Goal: Task Accomplishment & Management: Use online tool/utility

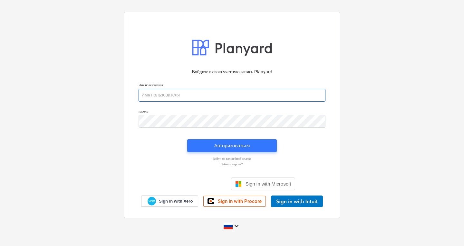
type input "[PERSON_NAME][EMAIL_ADDRESS][DOMAIN_NAME]"
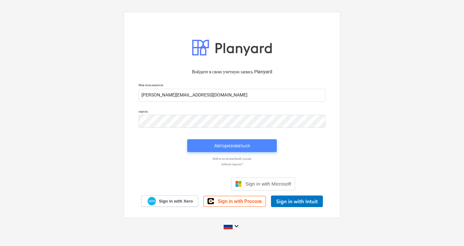
click at [229, 148] on div "Авторизоваться" at bounding box center [232, 146] width 36 height 8
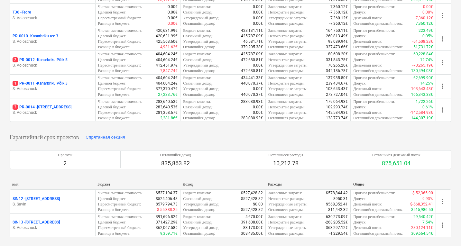
scroll to position [159, 0]
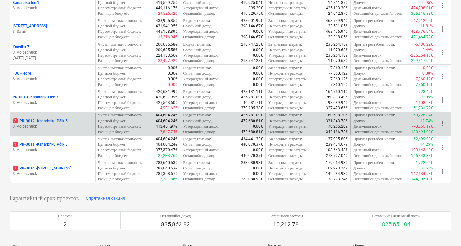
click at [43, 119] on p "2 PR-0012 - Kanarbriku Põik 5" at bounding box center [40, 120] width 55 height 5
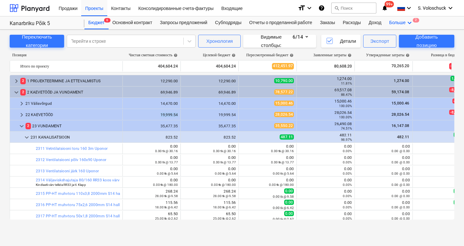
click at [412, 22] on div "Больше keyboard_arrow_down 2" at bounding box center [401, 22] width 32 height 13
click at [397, 40] on div "Файлы 2" at bounding box center [397, 38] width 31 height 5
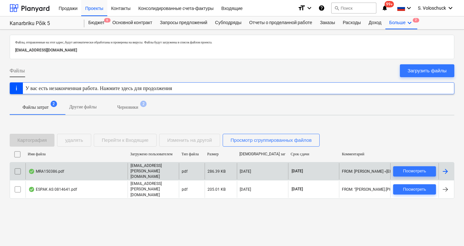
click at [76, 171] on div "MRA150386.pdf" at bounding box center [76, 171] width 102 height 16
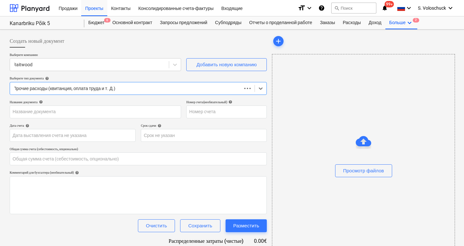
type input "0.00"
type input "MRA150386"
type input "[DATE]"
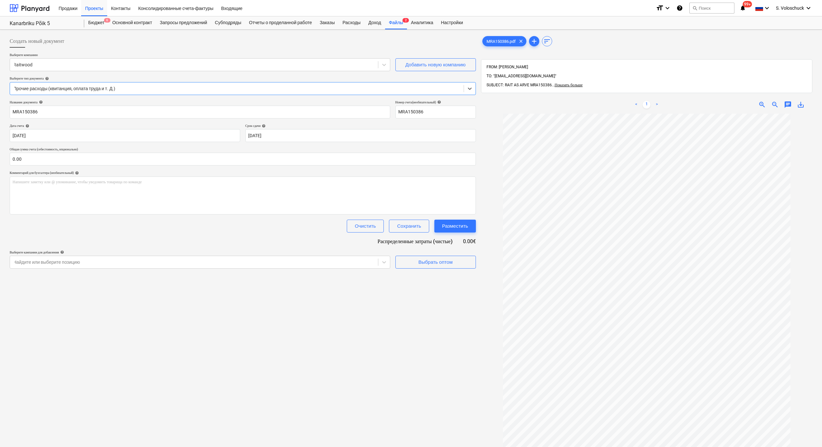
scroll to position [91, 0]
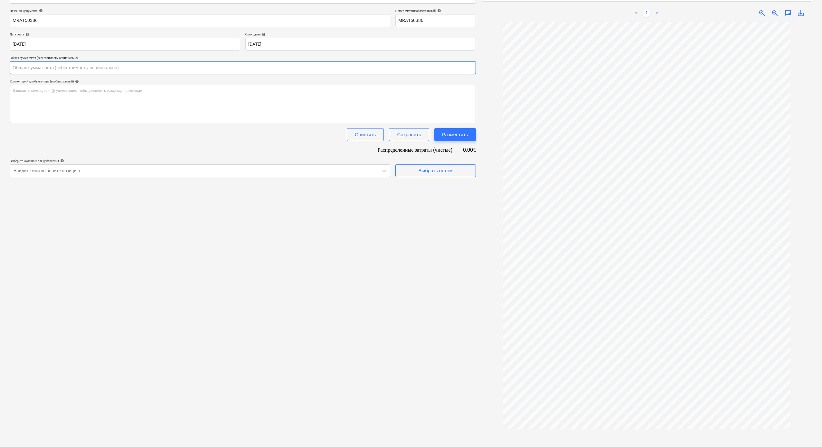
click at [48, 63] on input "text" at bounding box center [243, 67] width 466 height 13
click at [34, 70] on input "text" at bounding box center [243, 67] width 466 height 13
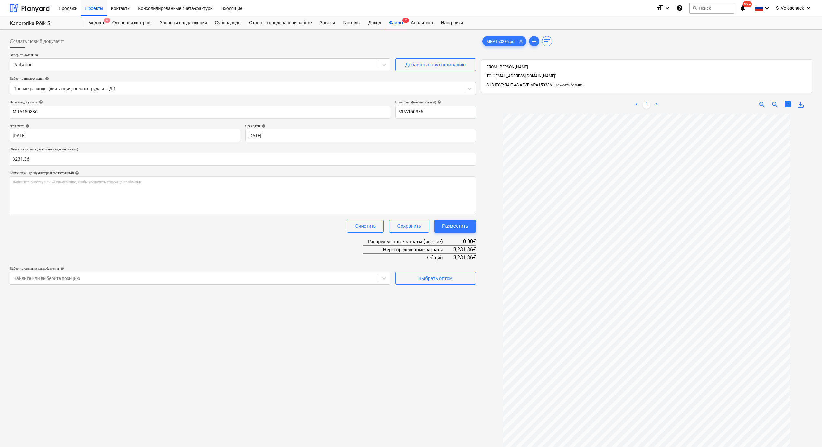
type input "3,231.36"
click at [279, 246] on div "Создать новый документ Выберите компанию Raitwood Добавить новую компанию Выбер…" at bounding box center [242, 288] width 471 height 513
click at [437, 246] on div "Выбрать оптом" at bounding box center [435, 278] width 34 height 8
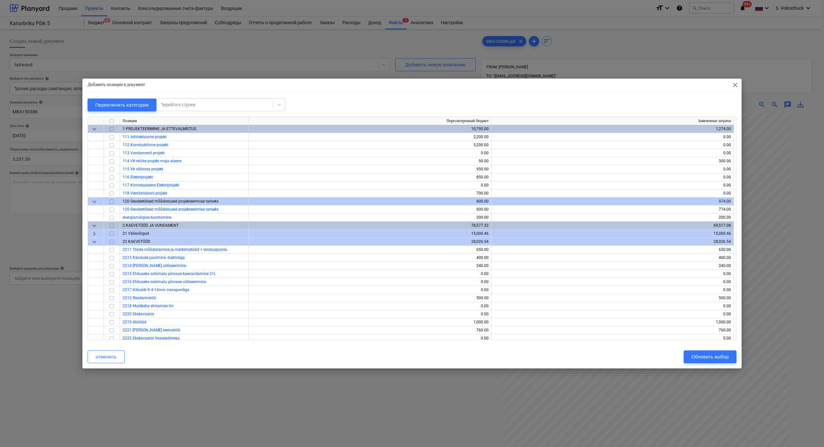
click at [96, 127] on span "keyboard_arrow_down" at bounding box center [94, 129] width 8 height 8
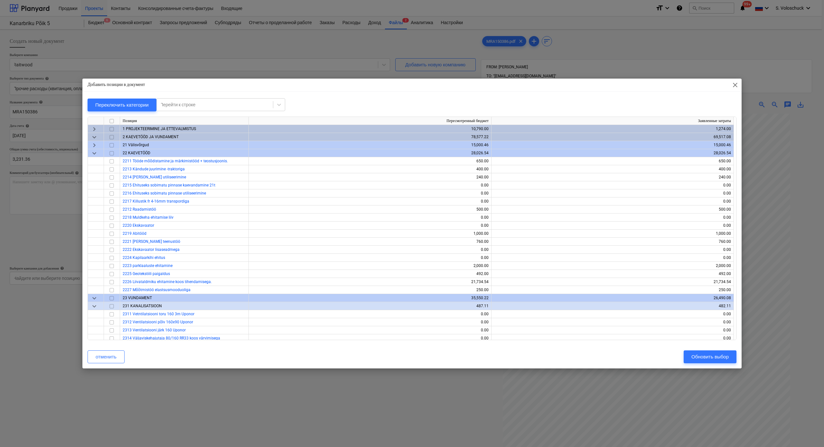
click at [94, 137] on span "keyboard_arrow_down" at bounding box center [94, 137] width 8 height 8
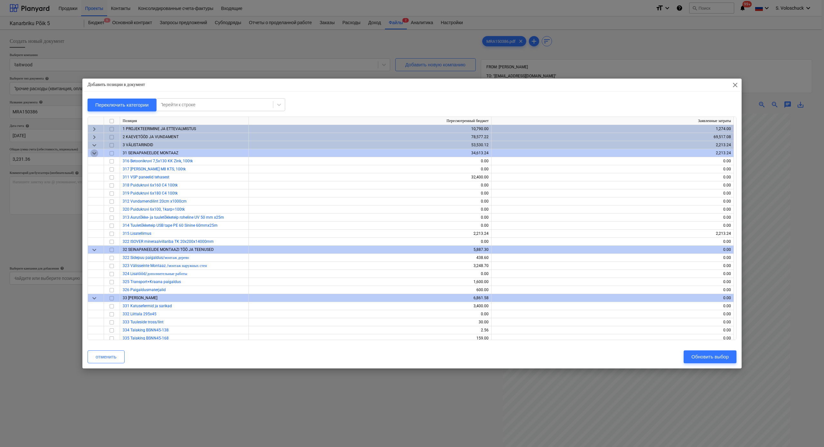
click at [93, 154] on span "keyboard_arrow_down" at bounding box center [94, 153] width 8 height 8
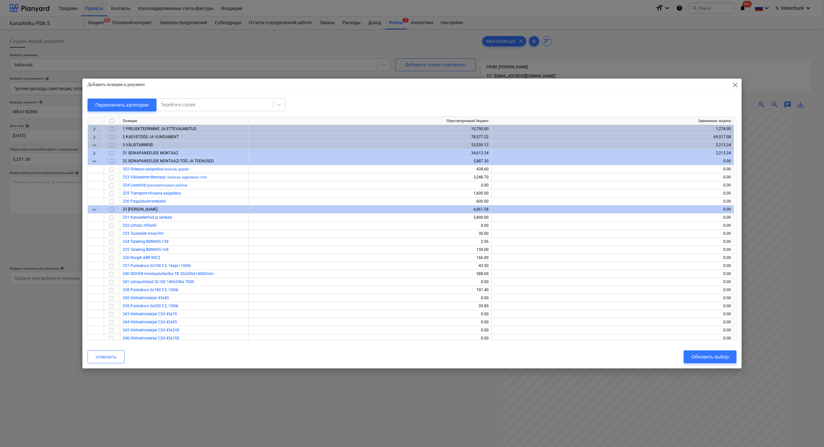
click at [93, 145] on span "keyboard_arrow_down" at bounding box center [94, 145] width 8 height 8
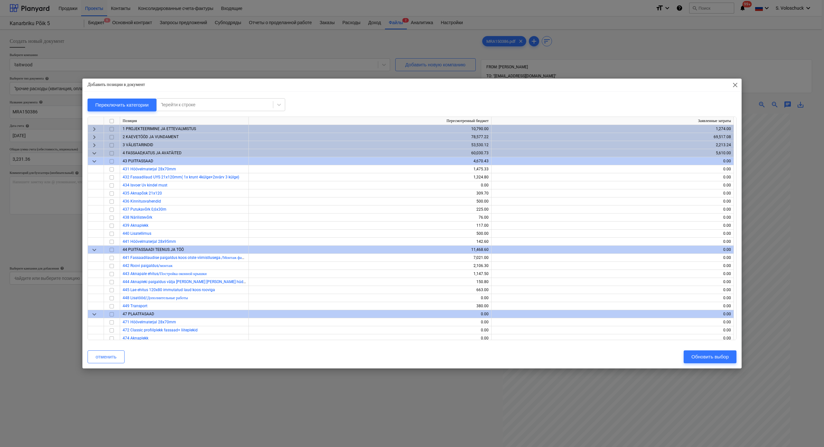
click at [96, 155] on span "keyboard_arrow_down" at bounding box center [94, 153] width 8 height 8
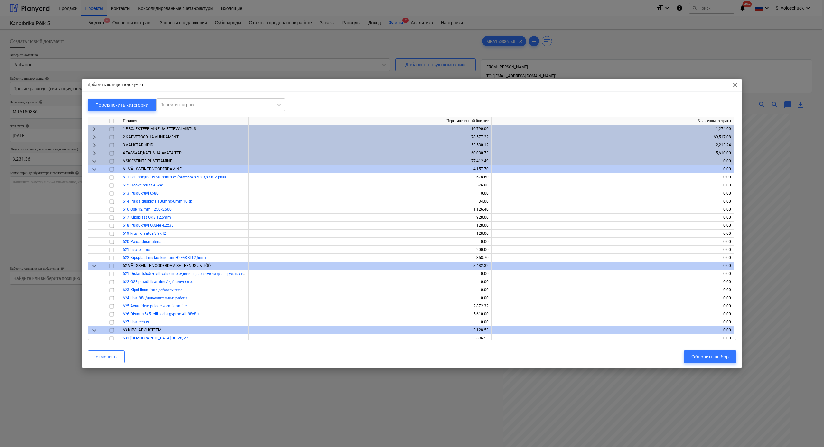
click at [94, 160] on span "keyboard_arrow_down" at bounding box center [94, 161] width 8 height 8
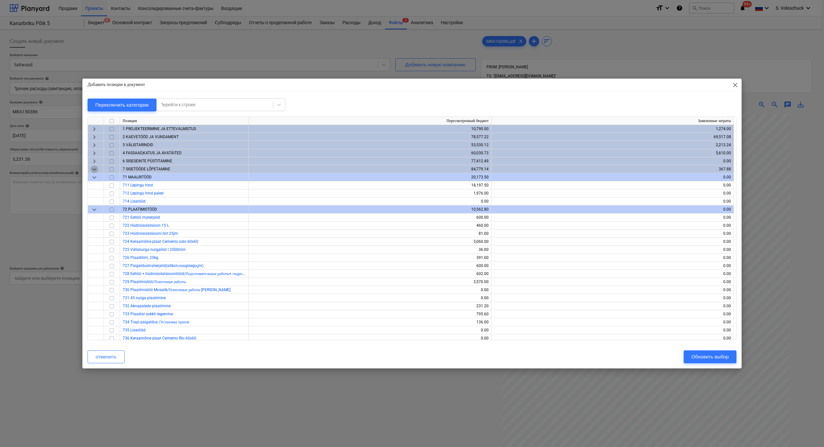
click at [95, 170] on span "keyboard_arrow_down" at bounding box center [94, 170] width 8 height 8
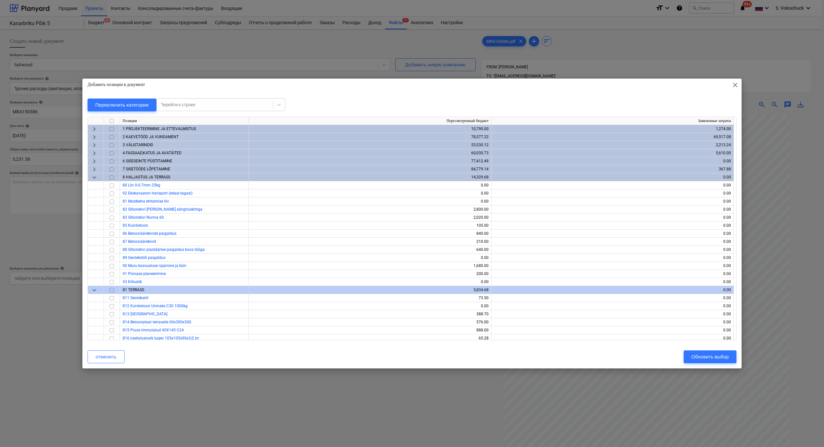
click at [95, 178] on span "keyboard_arrow_down" at bounding box center [94, 178] width 8 height 8
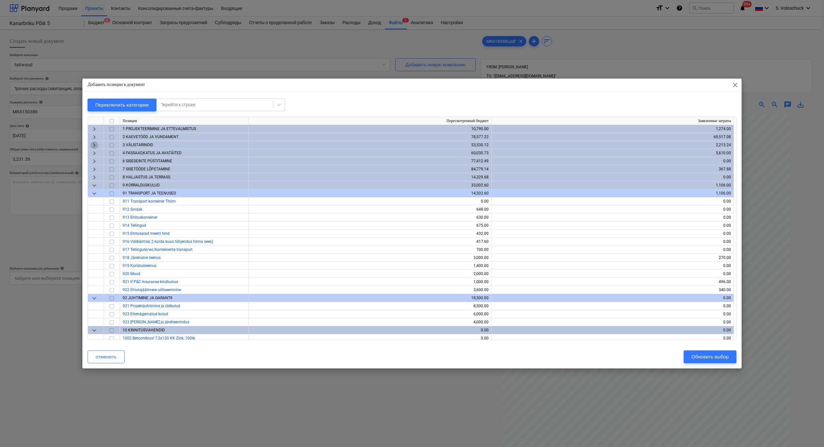
click at [93, 145] on span "keyboard_arrow_right" at bounding box center [94, 145] width 8 height 8
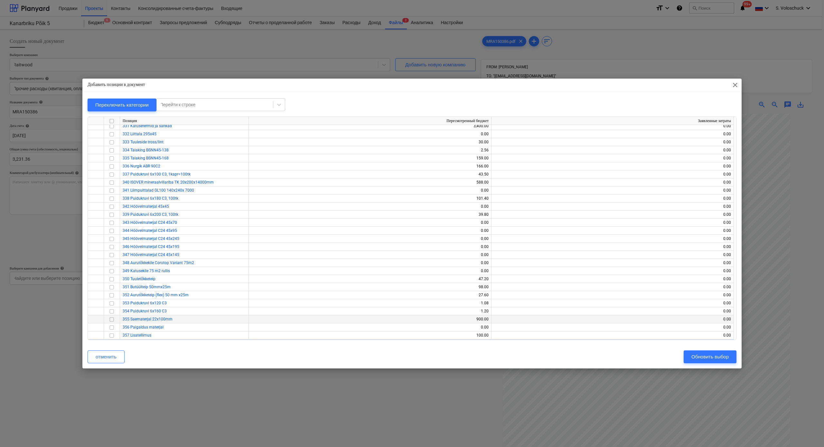
scroll to position [101, 0]
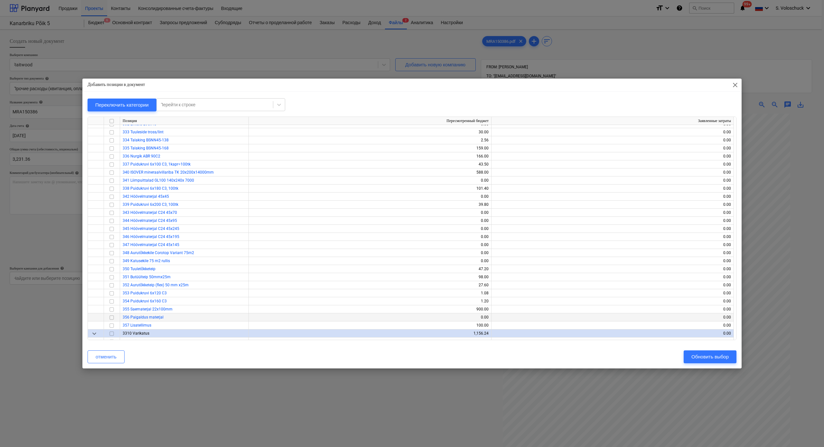
click at [110, 246] on input "checkbox" at bounding box center [112, 318] width 8 height 8
click at [463, 246] on div "Обновить выбор" at bounding box center [710, 357] width 37 height 8
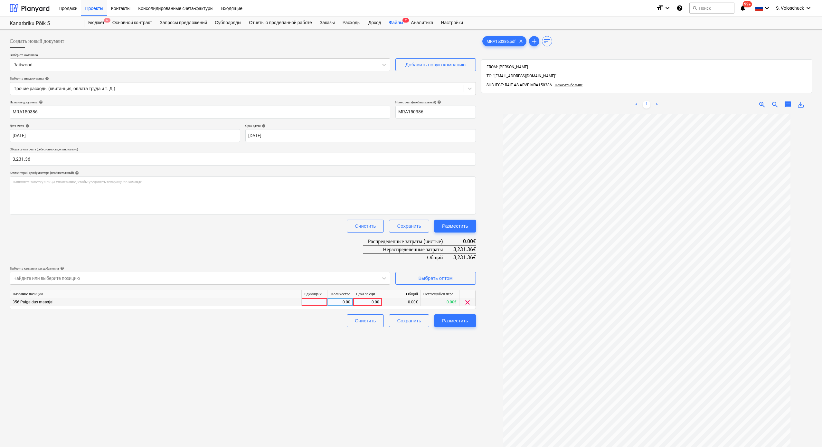
click at [368, 246] on div "0.00" at bounding box center [368, 302] width 24 height 8
type input "3231.36"
click at [380, 246] on div "Создать новый документ Выберите компанию Raitwood Добавить новую компанию Выбер…" at bounding box center [242, 288] width 471 height 513
click at [453, 246] on div "Разместить" at bounding box center [455, 321] width 26 height 8
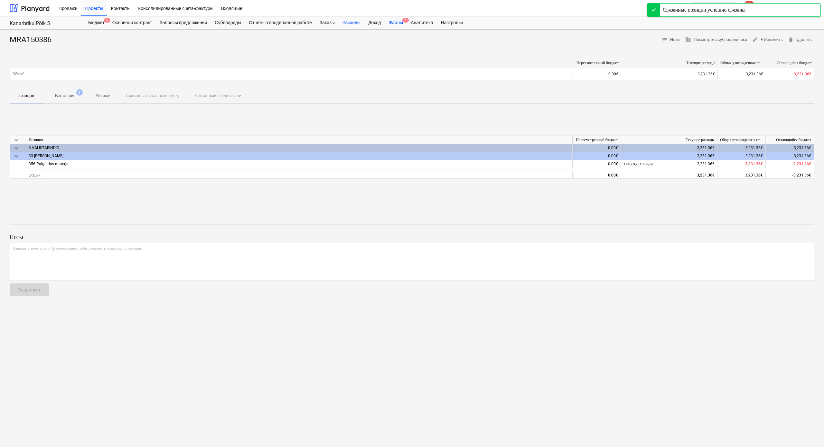
click at [403, 21] on div "Файлы 1" at bounding box center [396, 22] width 22 height 13
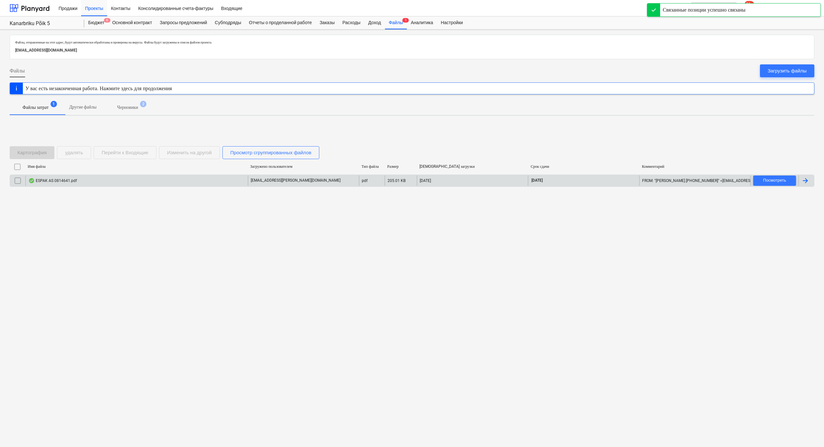
click at [160, 178] on div "ESPAK AS 0814641.pdf" at bounding box center [136, 180] width 223 height 10
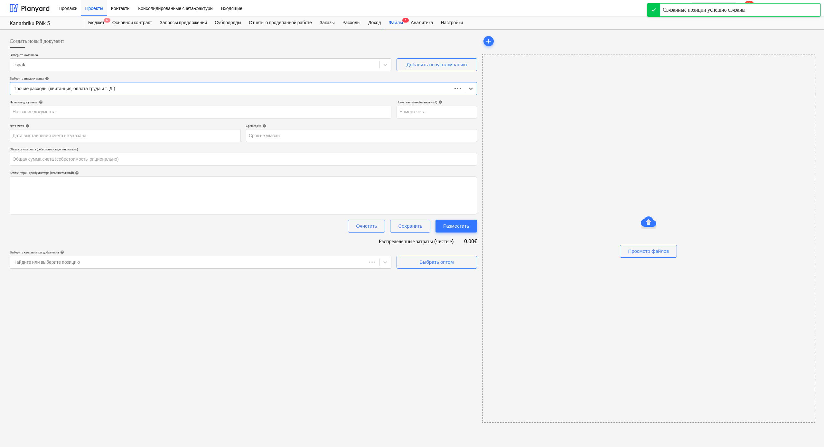
type input "0.00"
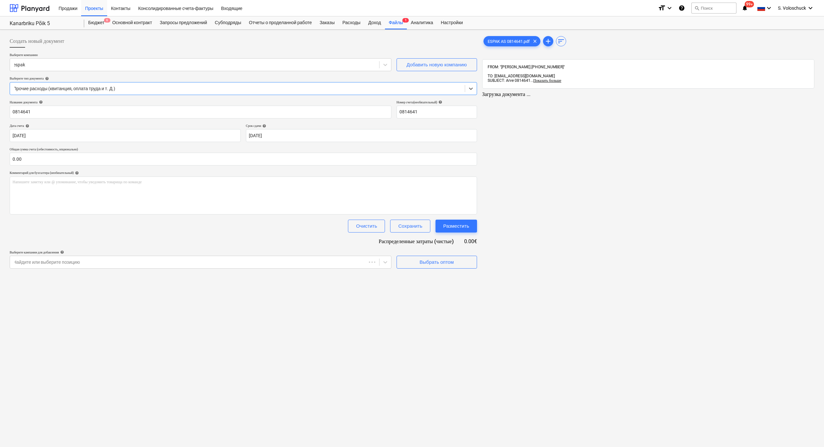
type input "0814641"
type input "[DATE]"
click at [44, 160] on input "text" at bounding box center [243, 159] width 466 height 13
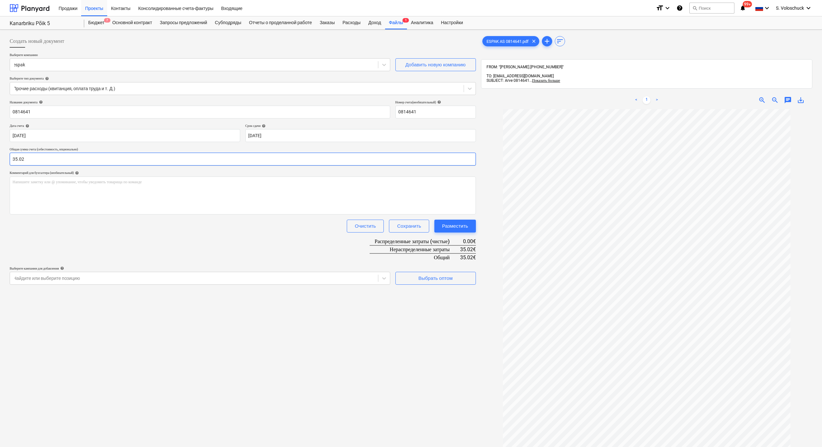
type input "35.02"
click at [216, 246] on div "Создать новый документ Выберите компанию espak Добавить новую компанию Выберите…" at bounding box center [242, 286] width 471 height 508
click at [419, 246] on div "Выбрать оптом" at bounding box center [435, 278] width 34 height 8
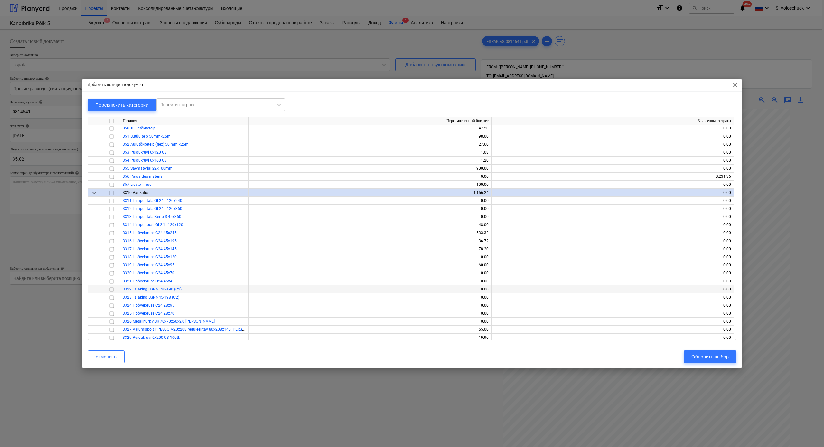
scroll to position [243, 0]
click at [112, 184] on input "checkbox" at bounding box center [112, 184] width 8 height 8
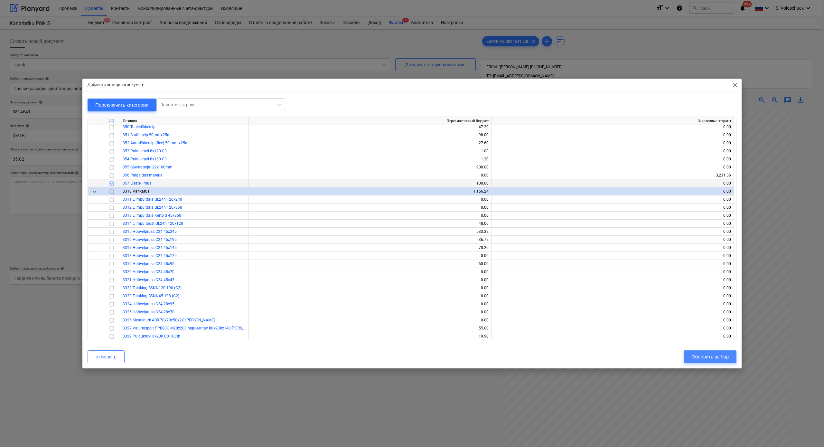
click at [463, 246] on div "Обновить выбор" at bounding box center [710, 357] width 37 height 8
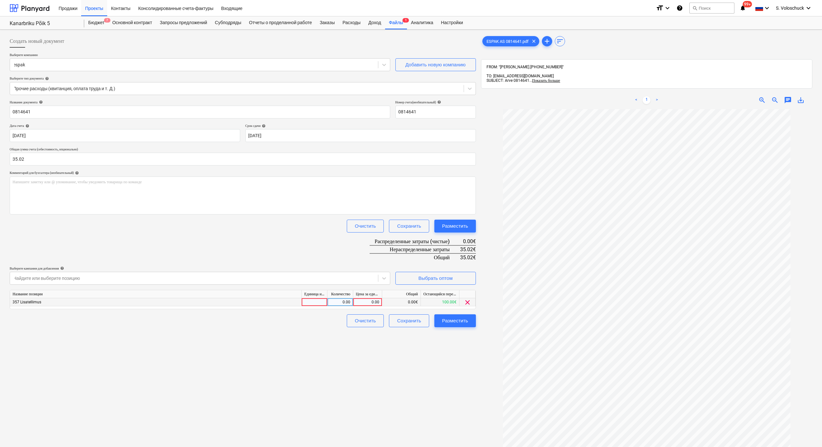
click at [365, 246] on div "0.00" at bounding box center [368, 302] width 24 height 8
type input "35.02"
click at [305, 246] on div "Создать новый документ Выберите компанию espak Добавить новую компанию Выберите…" at bounding box center [242, 286] width 471 height 508
click at [463, 246] on button "Разместить" at bounding box center [455, 320] width 42 height 13
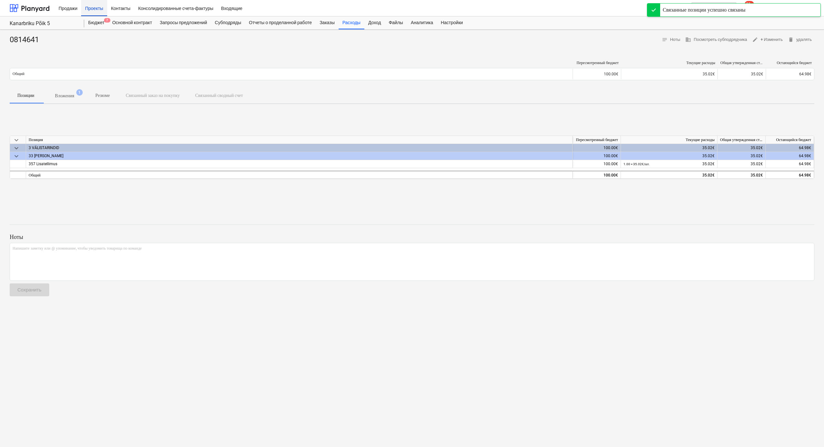
click at [95, 9] on div "Проекты" at bounding box center [94, 8] width 26 height 16
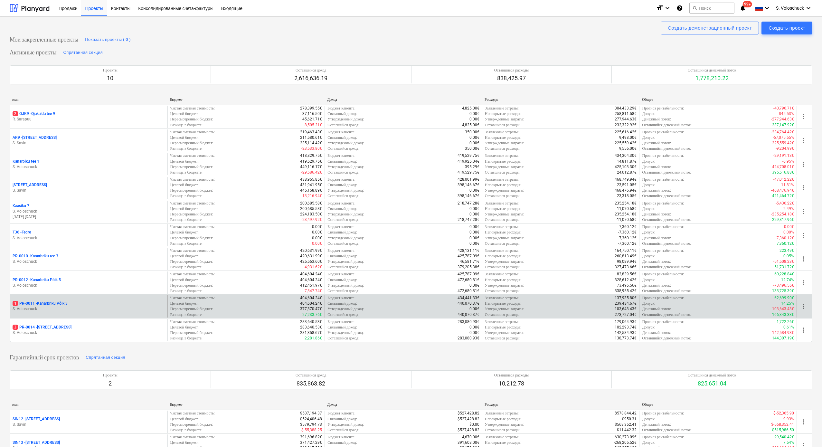
click at [95, 246] on div "1 PR-0011 - Kanarbriku Põik 3" at bounding box center [89, 303] width 152 height 5
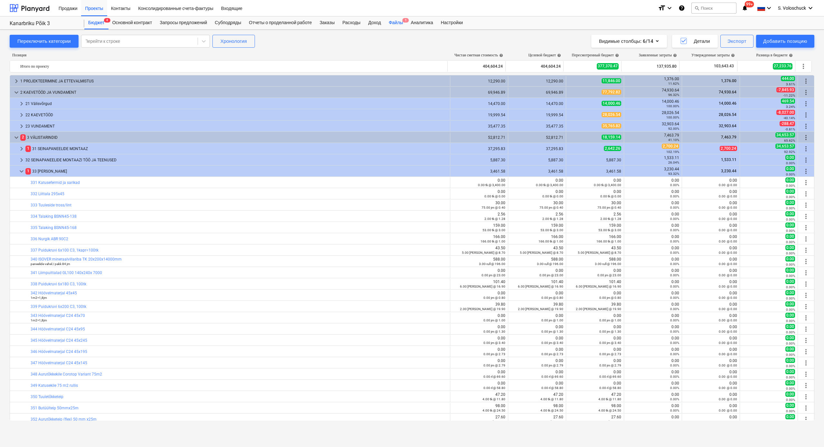
scroll to position [195, 0]
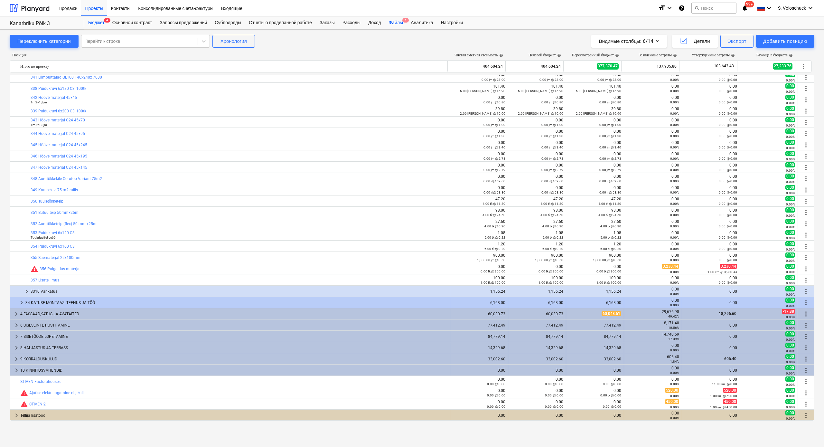
click at [407, 20] on div "Файлы 1" at bounding box center [396, 22] width 22 height 13
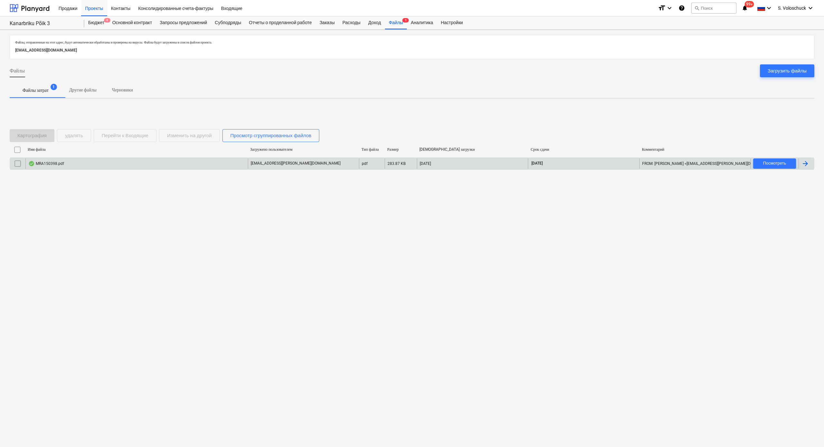
click at [147, 159] on div "MRA150398.pdf" at bounding box center [136, 163] width 223 height 10
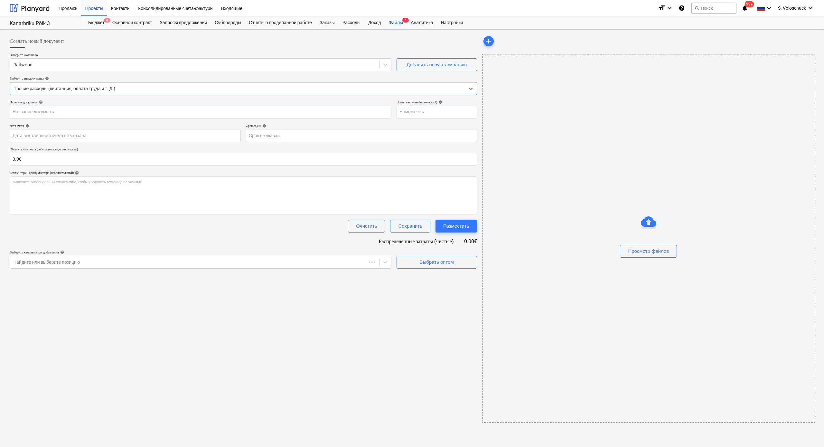
type input "MRA150398"
type input "[DATE]"
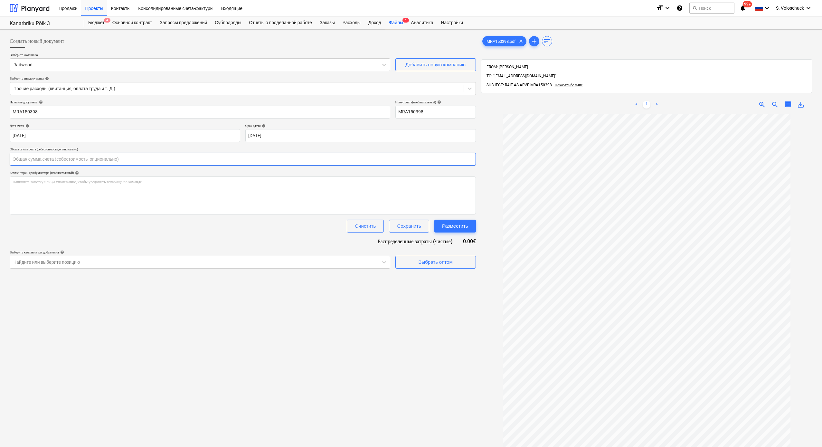
click at [198, 161] on input "text" at bounding box center [243, 159] width 466 height 13
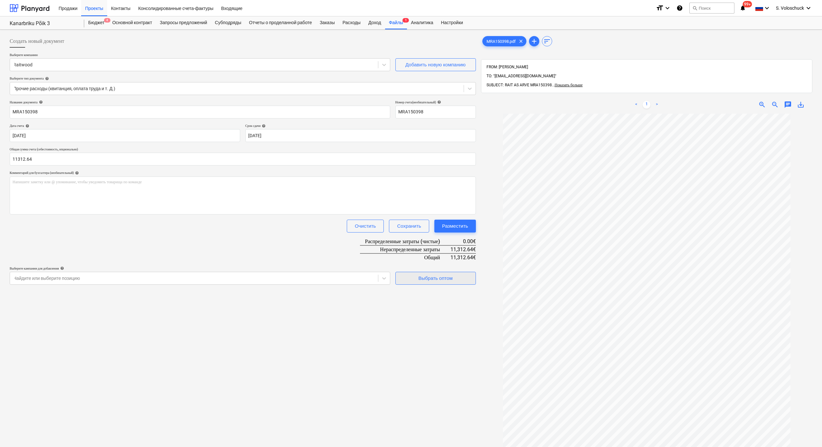
type input "11,312.64"
click at [445, 246] on div "Выбрать оптом" at bounding box center [435, 278] width 34 height 8
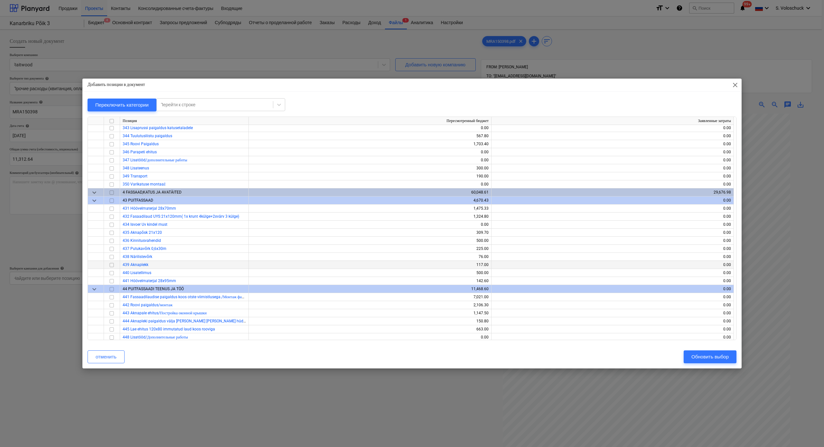
scroll to position [646, 0]
click at [111, 208] on input "checkbox" at bounding box center [112, 208] width 8 height 8
click at [112, 214] on input "checkbox" at bounding box center [112, 216] width 8 height 8
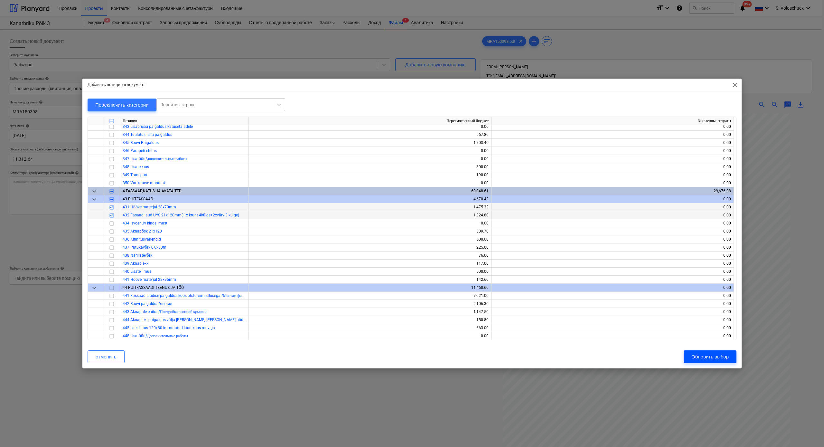
click at [463, 246] on div "Обновить выбор" at bounding box center [710, 357] width 37 height 8
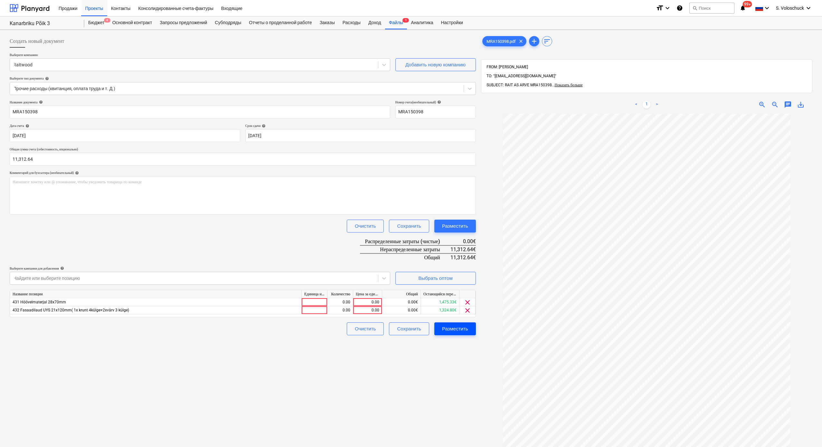
click at [463, 246] on div "Разместить" at bounding box center [455, 329] width 26 height 8
click at [460, 246] on span "Выбрать оптом" at bounding box center [435, 278] width 64 height 8
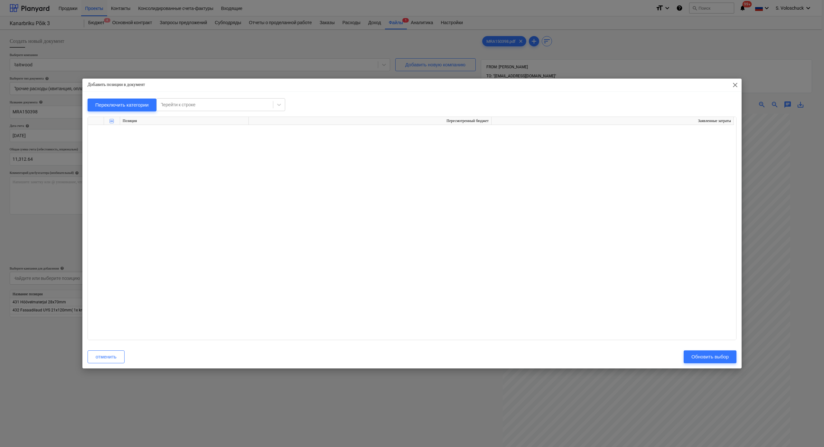
scroll to position [0, 0]
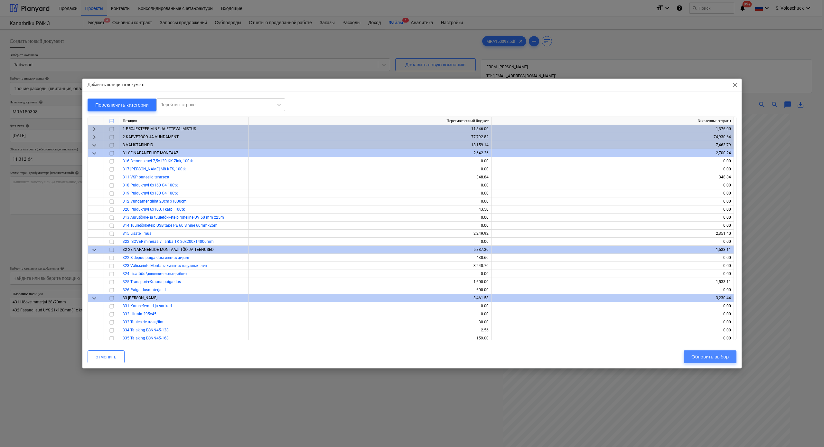
click at [463, 246] on div "Обновить выбор" at bounding box center [710, 357] width 37 height 8
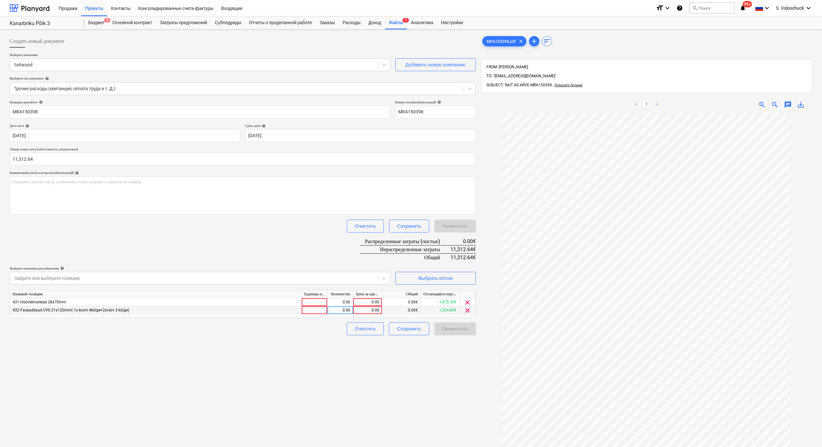
click at [369, 246] on div "0.00" at bounding box center [368, 310] width 24 height 8
type input "11312.64"
click at [463, 246] on span "clear" at bounding box center [468, 302] width 8 height 8
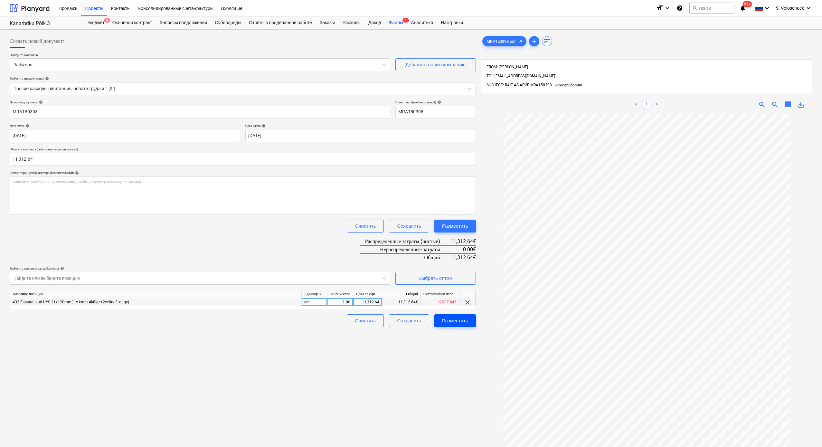
click at [458, 246] on div "Разместить" at bounding box center [455, 321] width 26 height 8
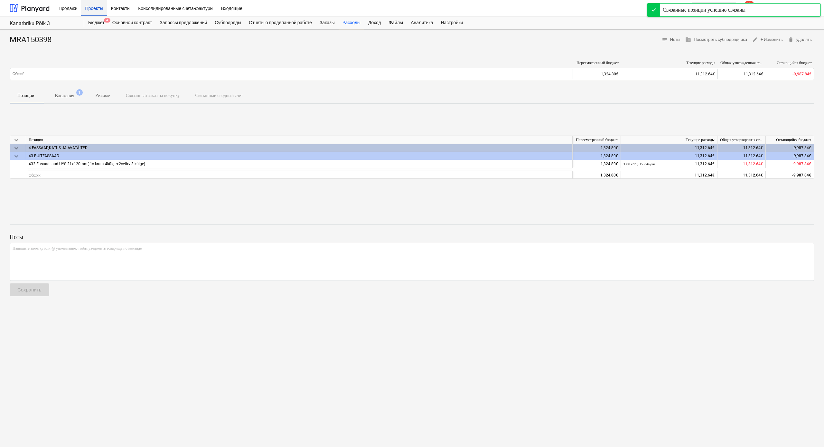
click at [96, 11] on div "Проекты" at bounding box center [94, 8] width 26 height 16
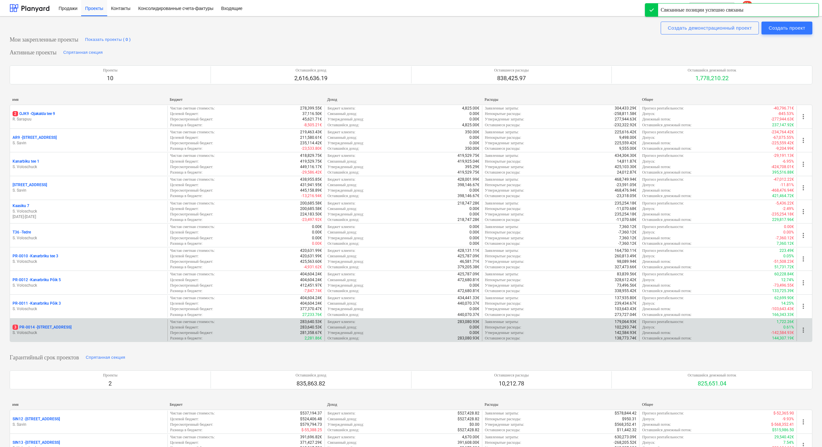
click at [57, 246] on p "S. Voloschuck" at bounding box center [89, 332] width 152 height 5
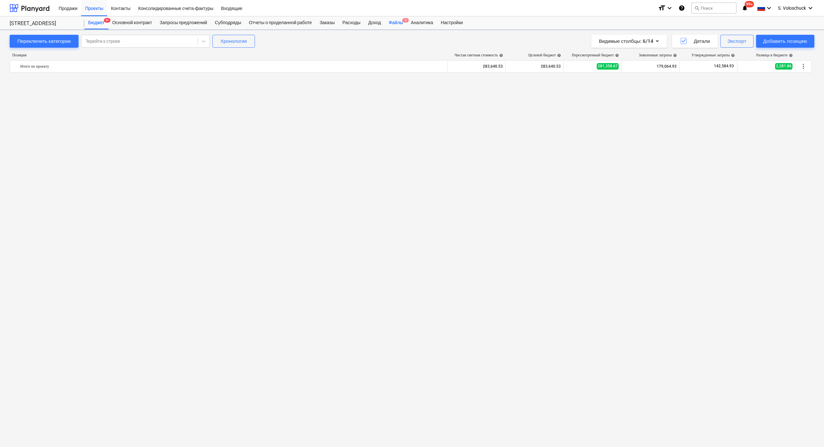
click at [404, 25] on div "Файлы 3" at bounding box center [396, 22] width 22 height 13
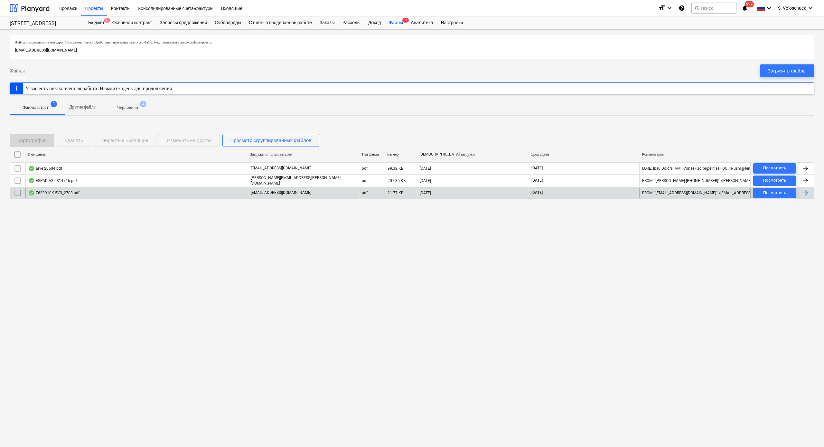
click at [265, 188] on div "[EMAIL_ADDRESS][DOMAIN_NAME]" at bounding box center [303, 193] width 111 height 10
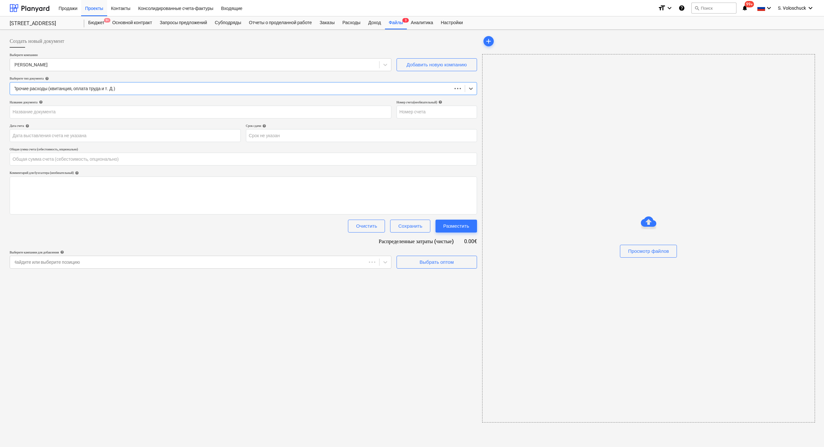
type input "0.00"
type input "7633910-5V3"
type input "[DATE]"
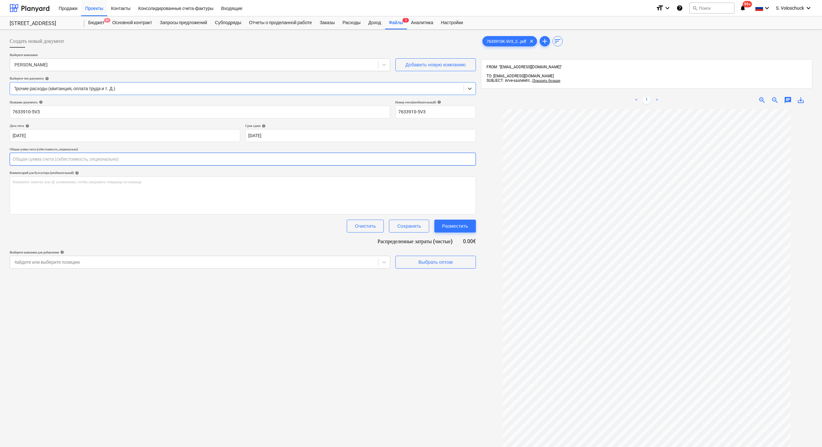
click at [52, 158] on input "text" at bounding box center [243, 159] width 466 height 13
type input "1,251.64"
click at [335, 246] on div "Создать новый документ Выберите компанию [PERSON_NAME] bilder Добавить новую ко…" at bounding box center [242, 286] width 471 height 508
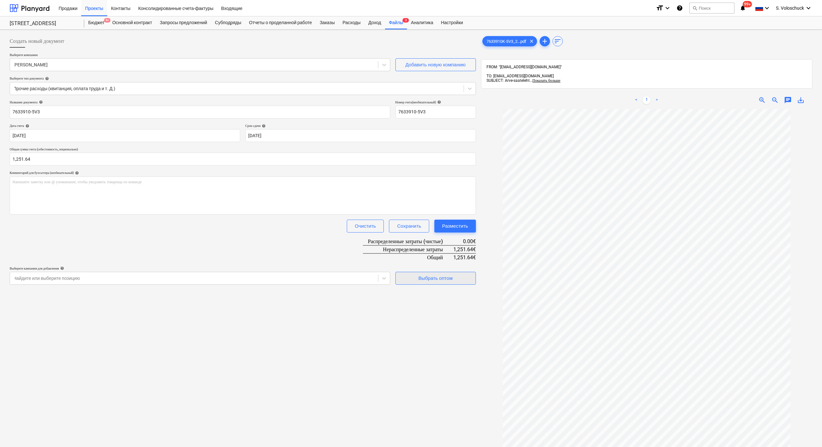
click at [454, 246] on span "Выбрать оптом" at bounding box center [435, 278] width 64 height 8
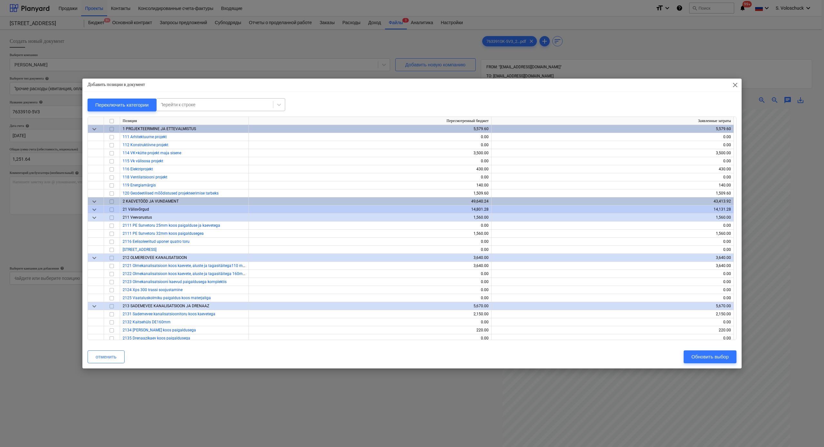
click at [225, 104] on div at bounding box center [215, 104] width 110 height 6
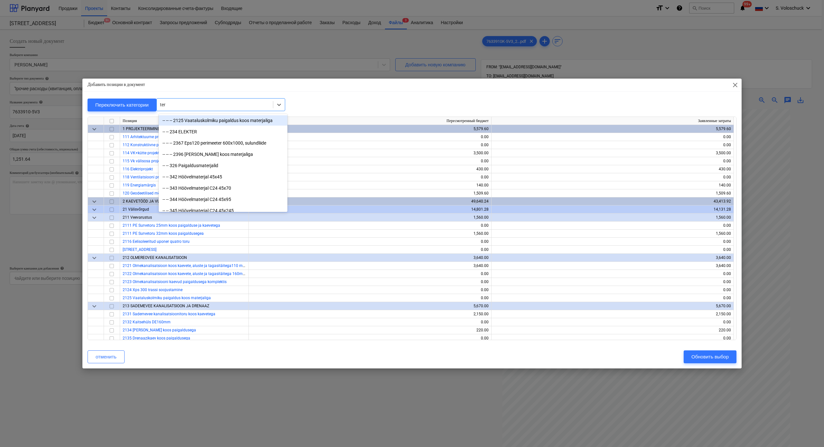
type input "terr"
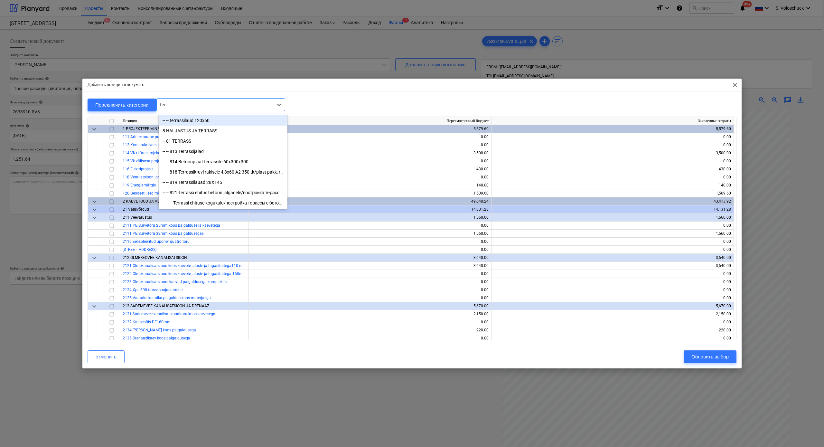
click at [221, 121] on div "-- -- terrassilaud 120x60" at bounding box center [223, 120] width 129 height 10
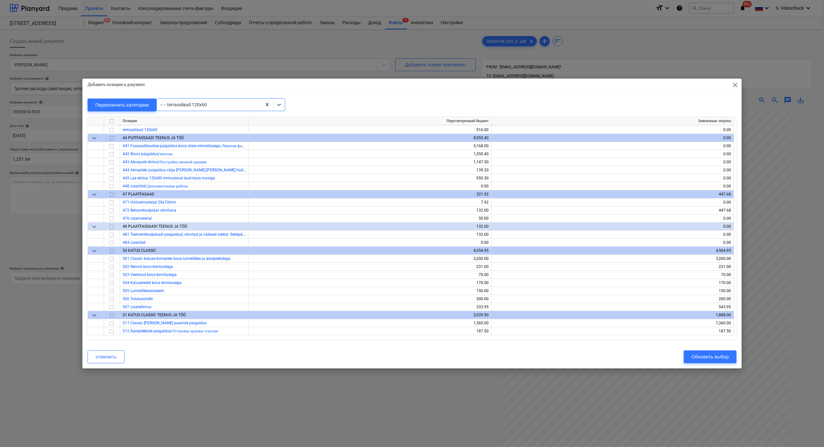
scroll to position [1538, 0]
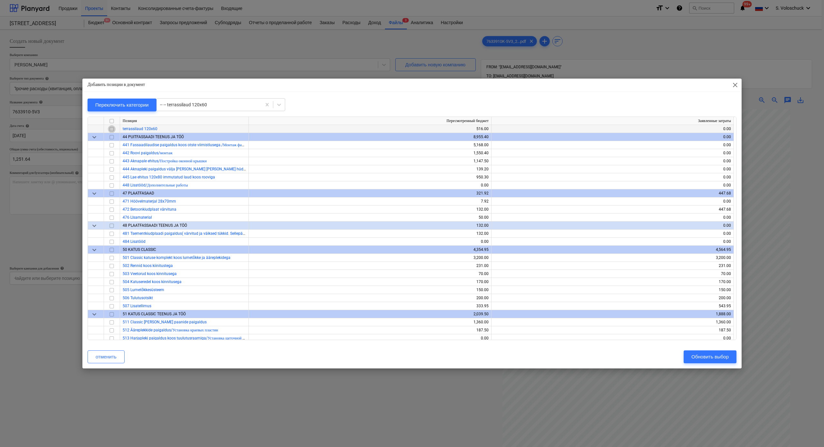
click at [111, 129] on input "checkbox" at bounding box center [112, 129] width 8 height 8
click at [463, 246] on div "Обновить выбор" at bounding box center [710, 357] width 37 height 8
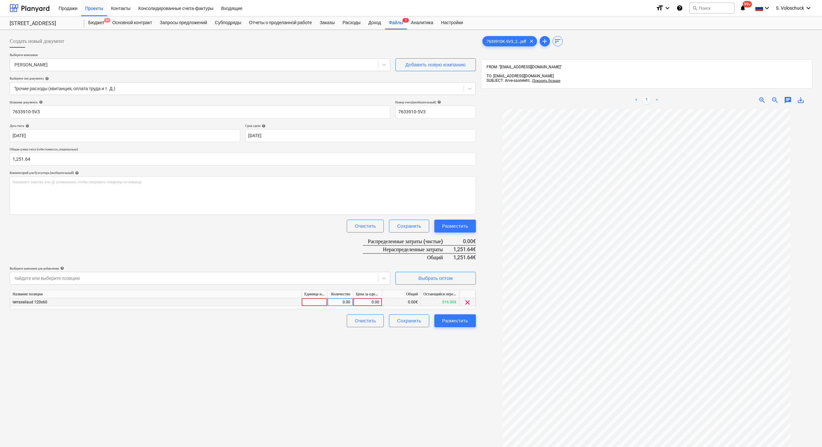
click at [365, 246] on div "0.00" at bounding box center [368, 302] width 24 height 8
type input "1251.64"
click at [441, 246] on div "Создать новый документ Выберите компанию [PERSON_NAME] bilder Добавить новую ко…" at bounding box center [242, 286] width 471 height 508
click at [459, 246] on div "Разместить" at bounding box center [455, 321] width 26 height 8
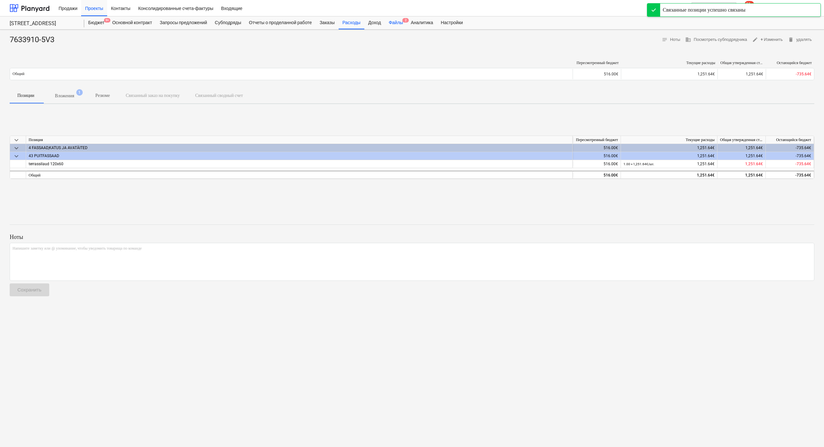
click at [407, 24] on div "Файлы 2" at bounding box center [396, 22] width 22 height 13
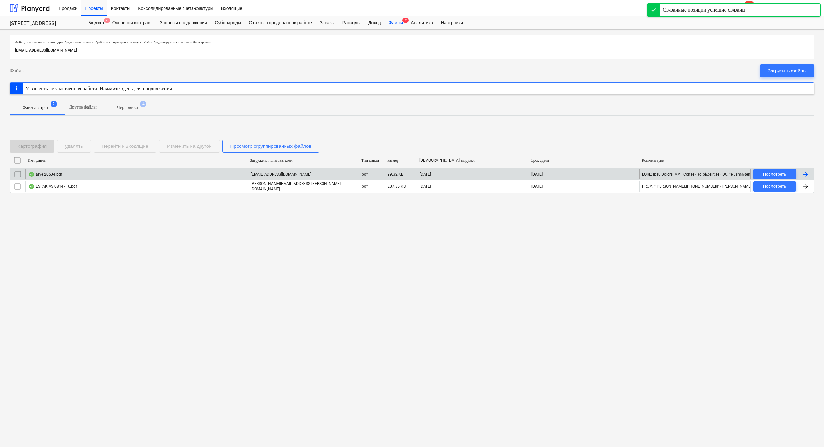
click at [154, 172] on div "arve 20504.pdf" at bounding box center [136, 174] width 223 height 10
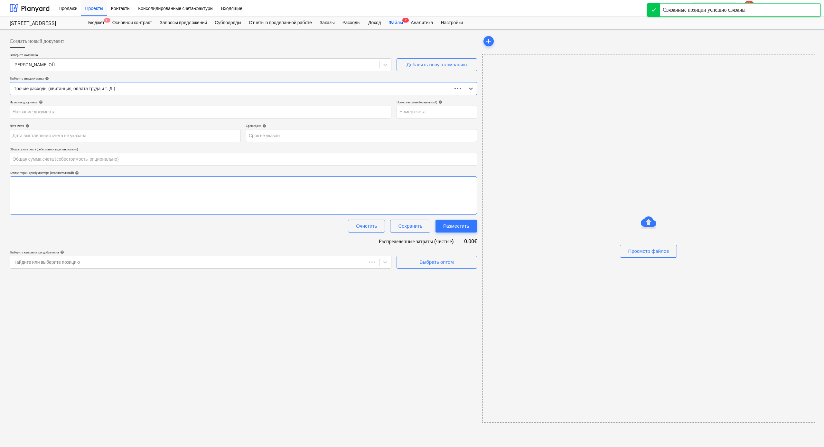
type input "0.00"
type input "20504"
type input "[DATE]"
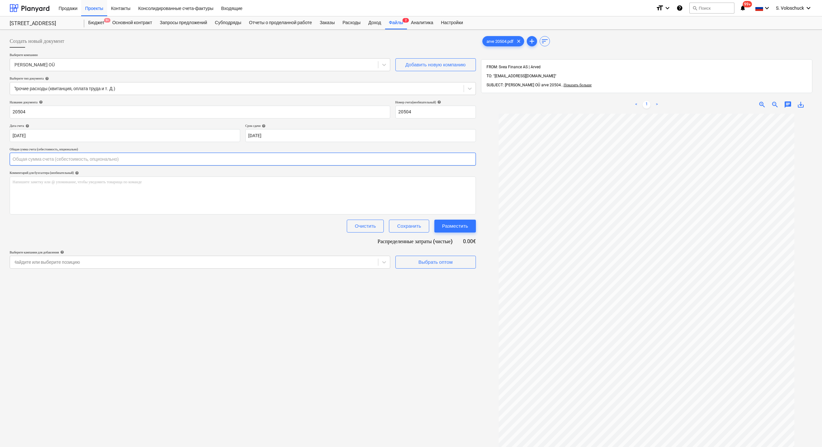
click at [67, 161] on input "text" at bounding box center [243, 159] width 466 height 13
type input "1"
click at [55, 163] on input "text" at bounding box center [243, 159] width 466 height 13
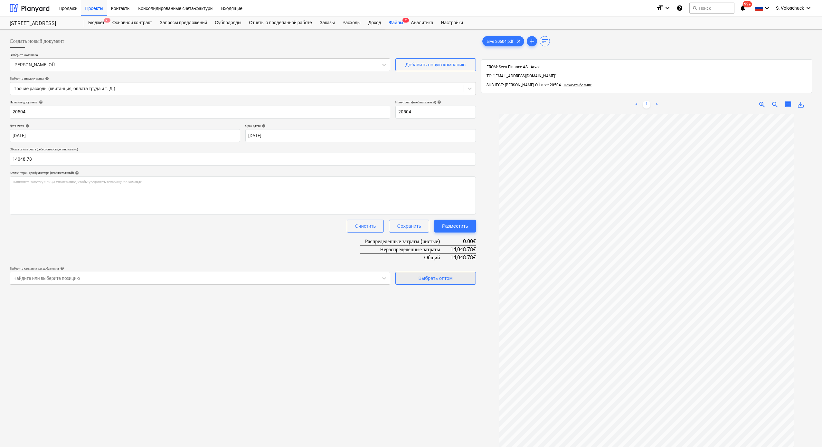
type input "14,048.78"
click at [461, 246] on span "Выбрать оптом" at bounding box center [435, 278] width 64 height 8
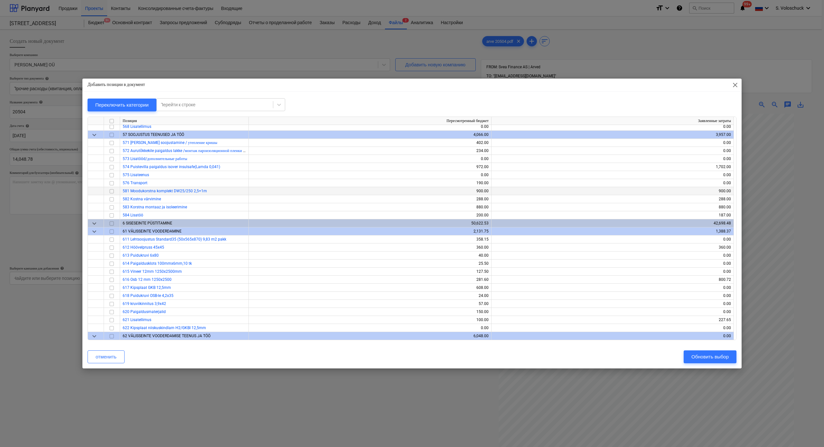
scroll to position [2193, 0]
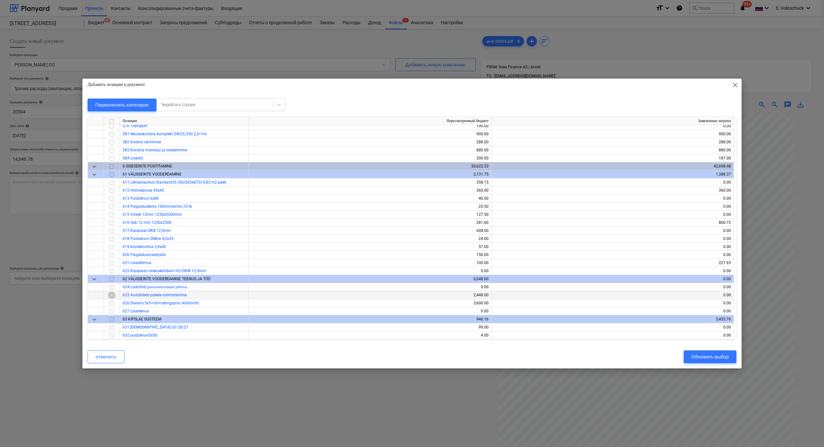
click at [109, 246] on input "checkbox" at bounding box center [112, 295] width 8 height 8
click at [112, 246] on input "checkbox" at bounding box center [112, 303] width 8 height 8
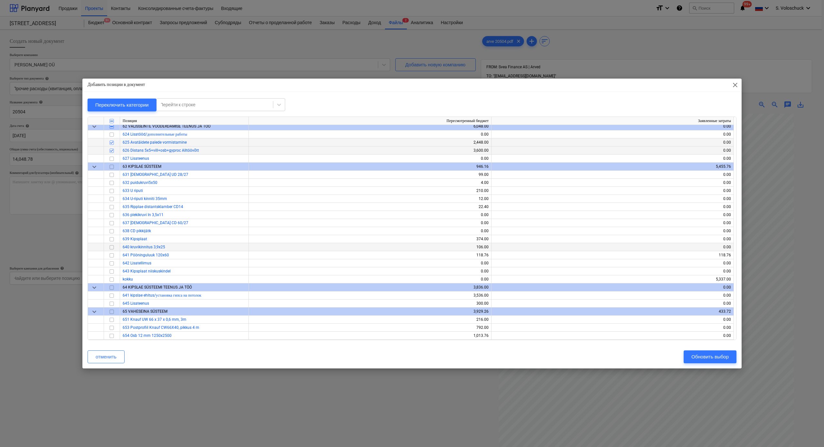
scroll to position [2359, 0]
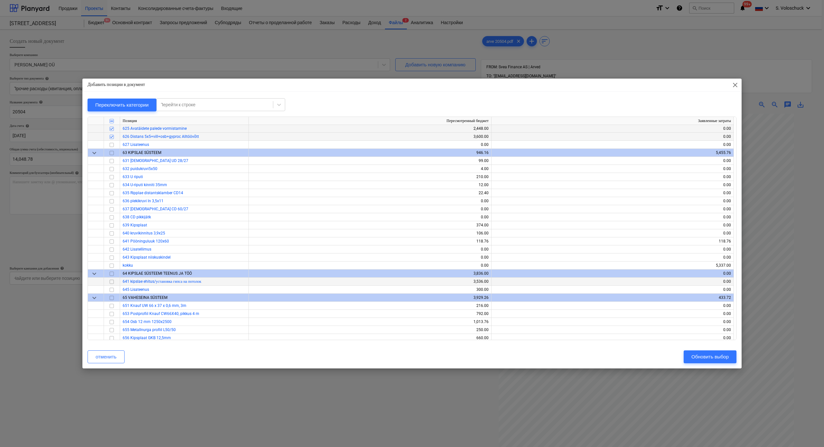
click at [111, 246] on input "checkbox" at bounding box center [112, 282] width 8 height 8
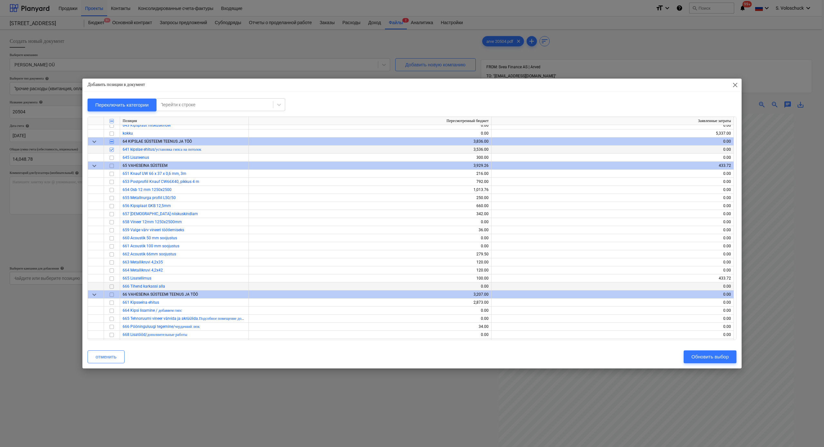
scroll to position [2492, 0]
click at [111, 246] on input "checkbox" at bounding box center [112, 302] width 8 height 8
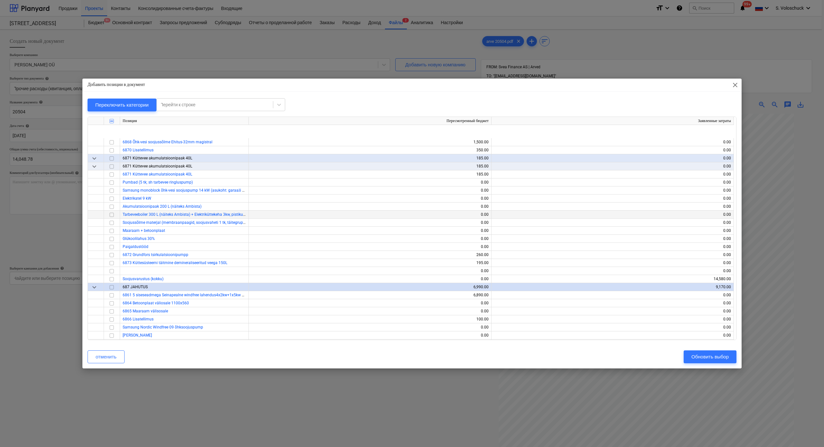
scroll to position [3317, 0]
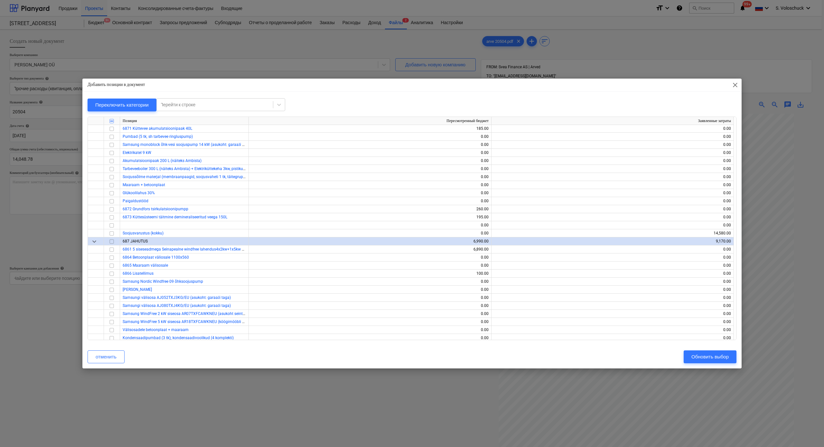
click at [463, 246] on div "Добавить позиции в документ close Переключить категории Перейти к строке Позици…" at bounding box center [412, 223] width 824 height 447
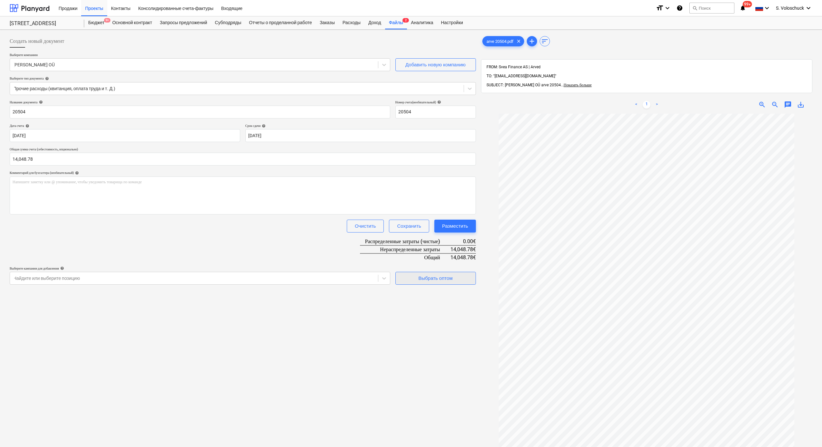
click at [431, 246] on div "Выбрать оптом" at bounding box center [435, 278] width 34 height 8
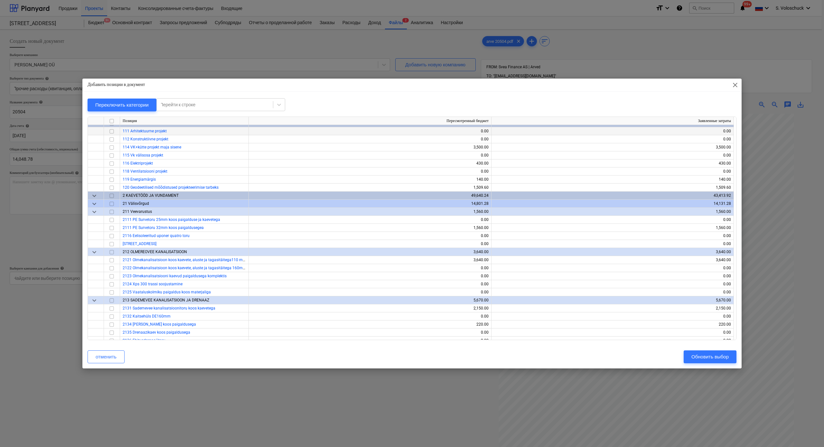
scroll to position [0, 0]
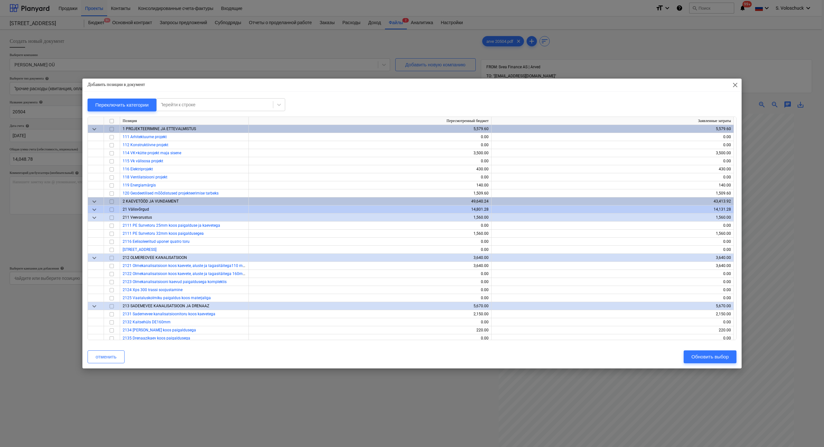
click at [95, 130] on span "keyboard_arrow_down" at bounding box center [94, 129] width 8 height 8
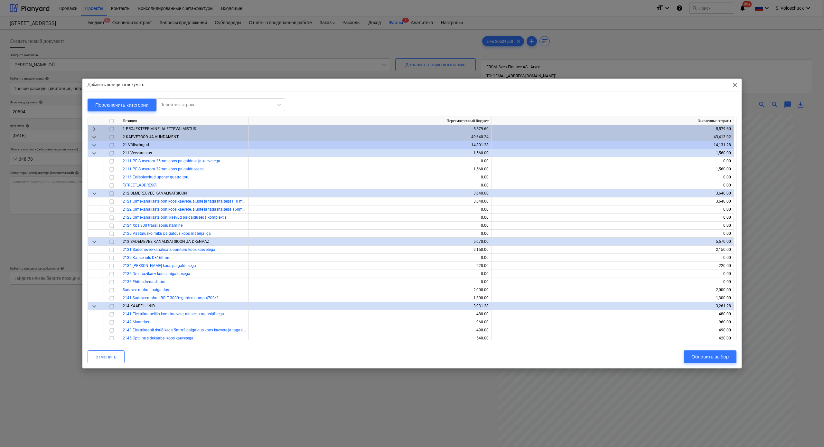
click at [94, 137] on span "keyboard_arrow_down" at bounding box center [94, 137] width 8 height 8
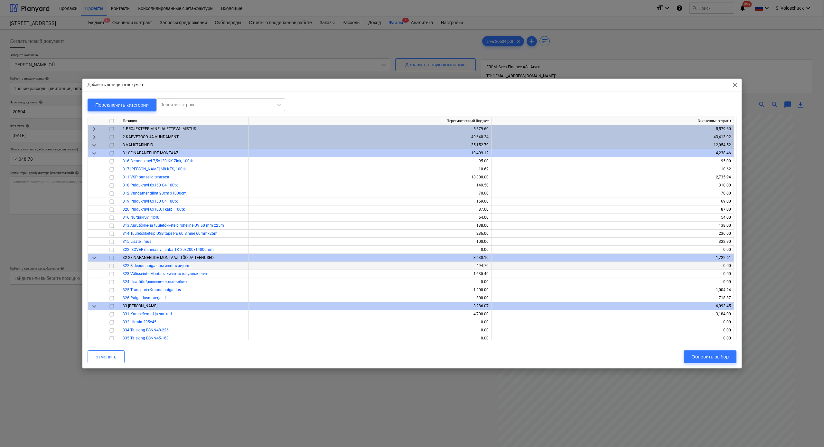
click at [112, 246] on input "checkbox" at bounding box center [112, 266] width 8 height 8
click at [111, 246] on input "checkbox" at bounding box center [112, 266] width 8 height 8
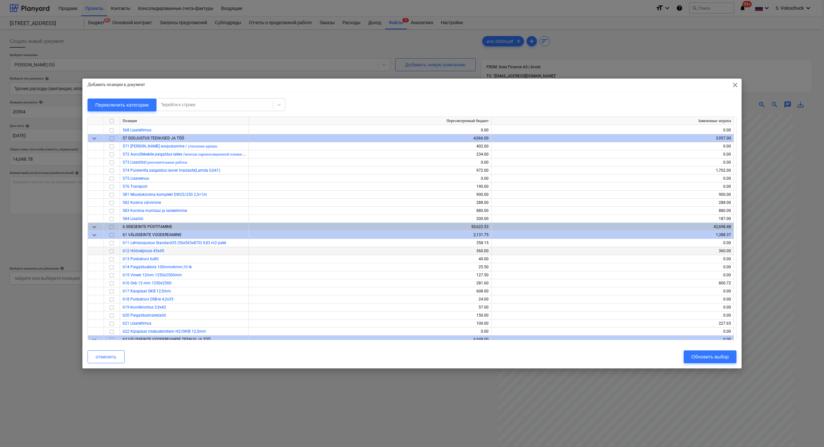
scroll to position [1134, 0]
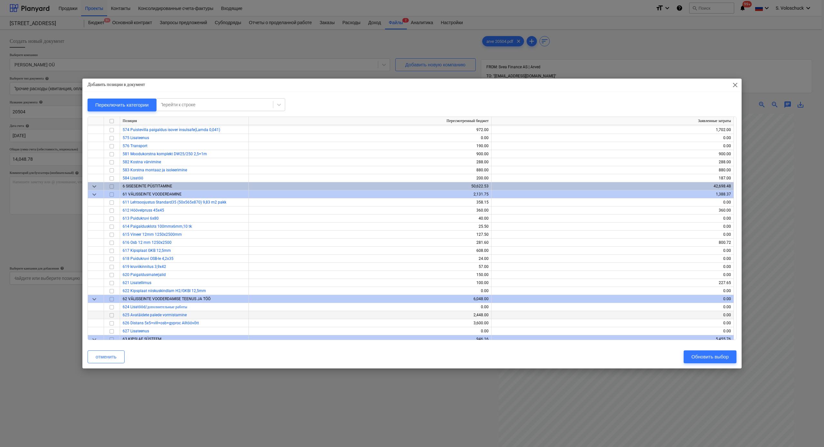
click at [108, 246] on div at bounding box center [112, 315] width 16 height 8
click at [111, 246] on input "checkbox" at bounding box center [112, 323] width 8 height 8
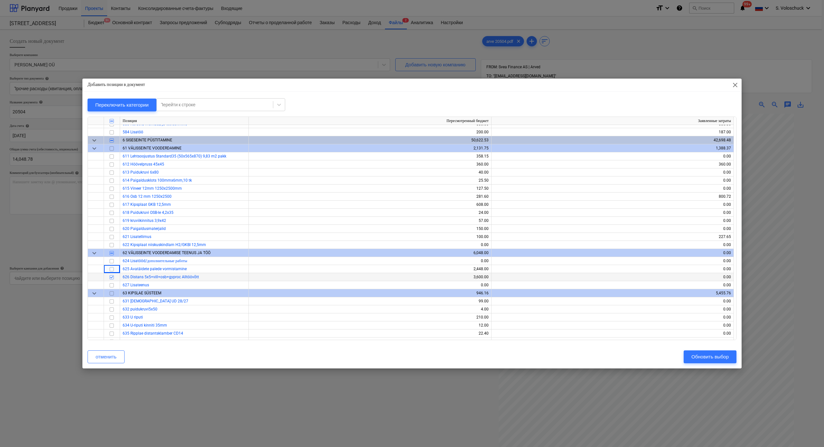
scroll to position [1181, 0]
click at [111, 246] on input "checkbox" at bounding box center [112, 268] width 8 height 8
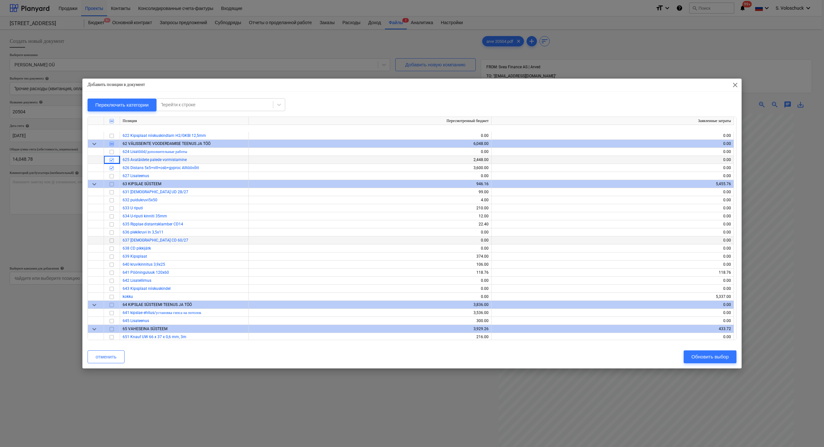
scroll to position [1386, 0]
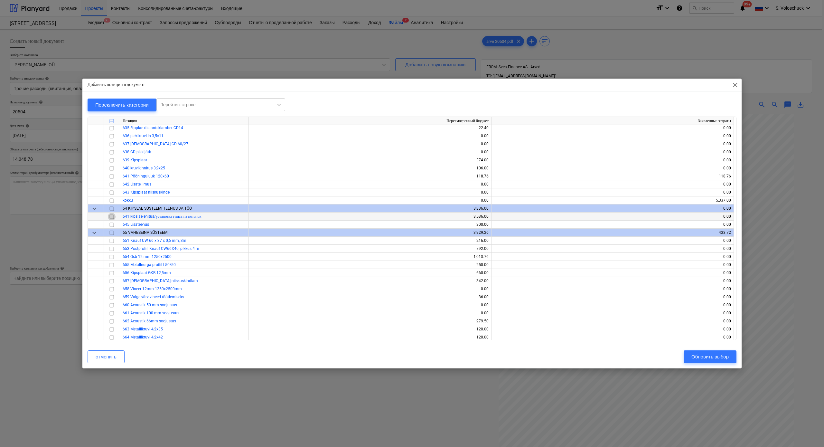
click at [112, 217] on input "checkbox" at bounding box center [112, 217] width 8 height 8
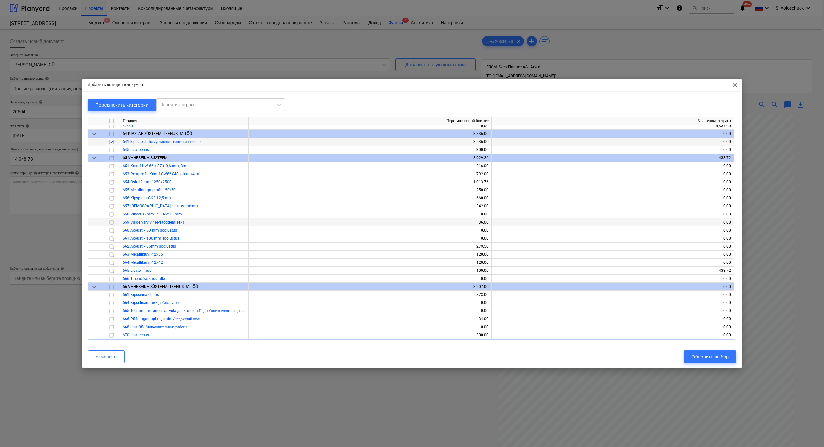
scroll to position [1484, 0]
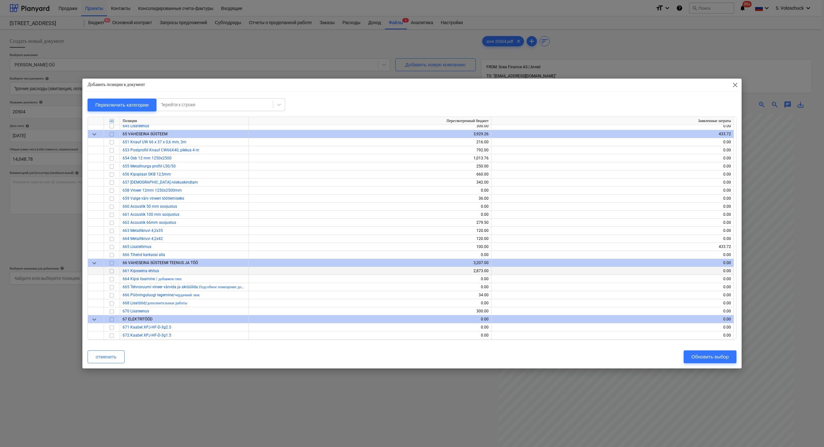
click at [113, 246] on input "checkbox" at bounding box center [112, 271] width 8 height 8
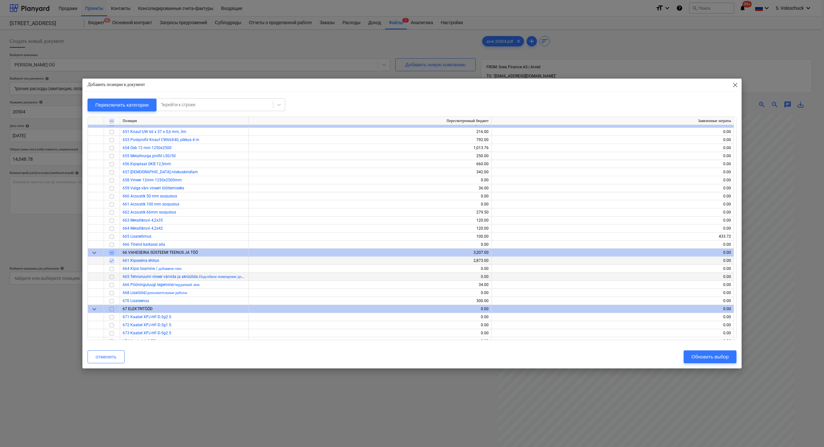
scroll to position [1496, 0]
click at [110, 246] on input "checkbox" at bounding box center [112, 292] width 8 height 8
click at [463, 246] on div "Обновить выбор" at bounding box center [710, 357] width 37 height 8
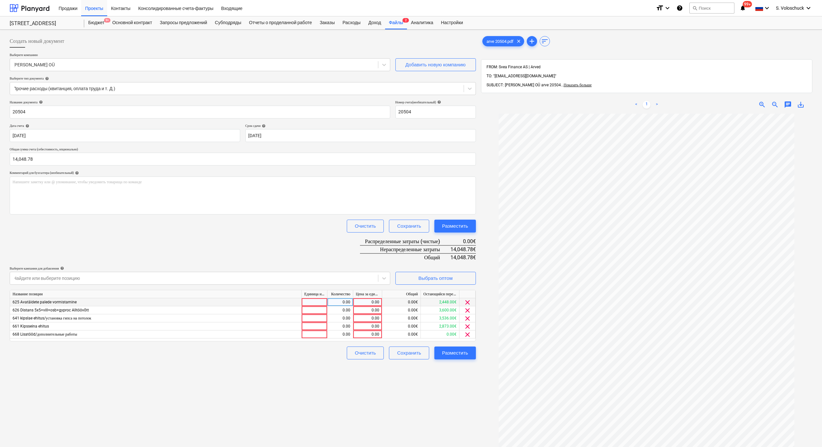
click at [368, 246] on div "0.00" at bounding box center [368, 302] width 24 height 8
type input "2448"
click at [372, 246] on div "0.00" at bounding box center [368, 310] width 24 height 8
type input "3600"
click at [376, 246] on div "0.00" at bounding box center [368, 318] width 24 height 8
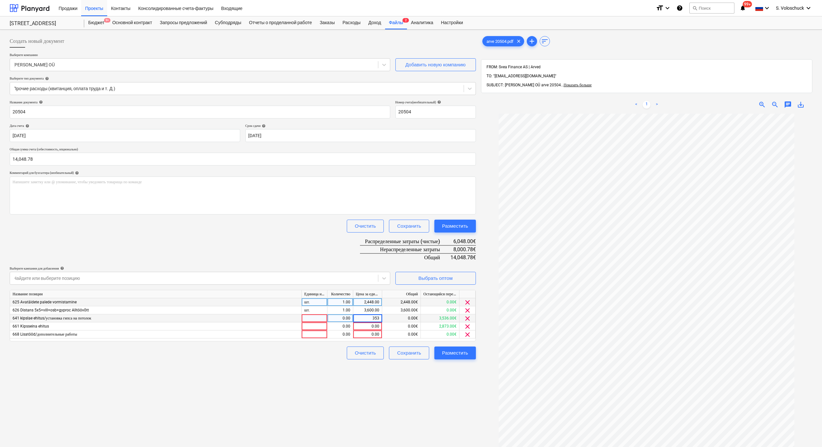
type input "3536"
click at [352, 246] on div "Создать новый документ Выберите компанию [PERSON_NAME] OÜ Добавить новую компан…" at bounding box center [242, 288] width 471 height 513
click at [365, 246] on div "0.00" at bounding box center [368, 326] width 24 height 8
type input "2873"
click at [366, 246] on div "0.00" at bounding box center [368, 334] width 24 height 8
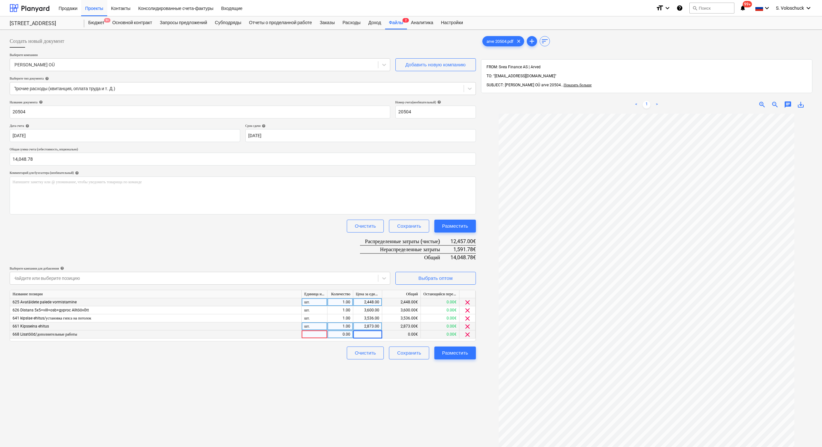
click at [366, 246] on input at bounding box center [367, 334] width 29 height 8
type input "1591.78"
click at [436, 246] on div "Создать новый документ Выберите компанию [PERSON_NAME] OÜ Добавить новую компан…" at bounding box center [242, 288] width 471 height 513
click at [460, 246] on div "Разместить" at bounding box center [455, 353] width 26 height 8
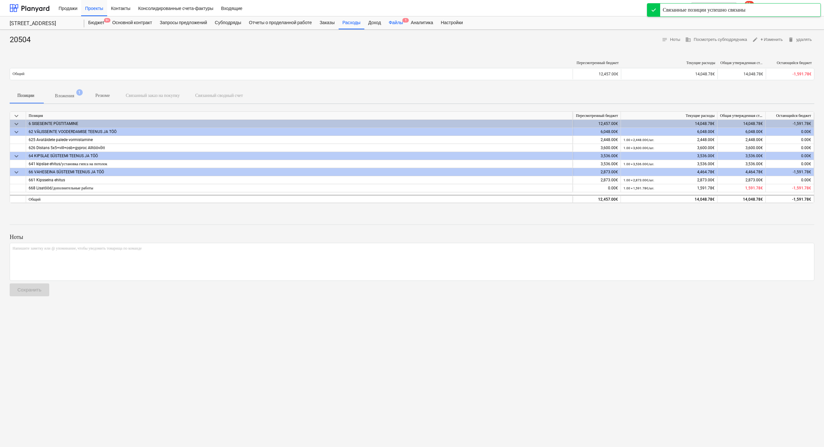
click at [407, 22] on div "Файлы 1" at bounding box center [396, 22] width 22 height 13
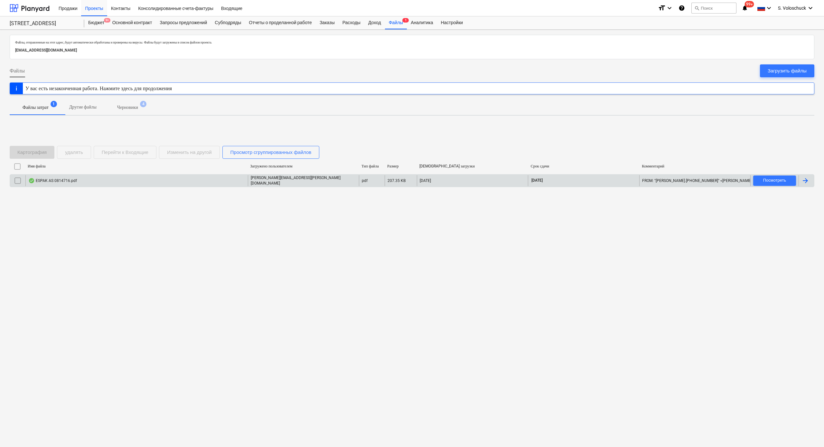
click at [96, 179] on div "ESPAK AS 0814716.pdf" at bounding box center [136, 180] width 223 height 11
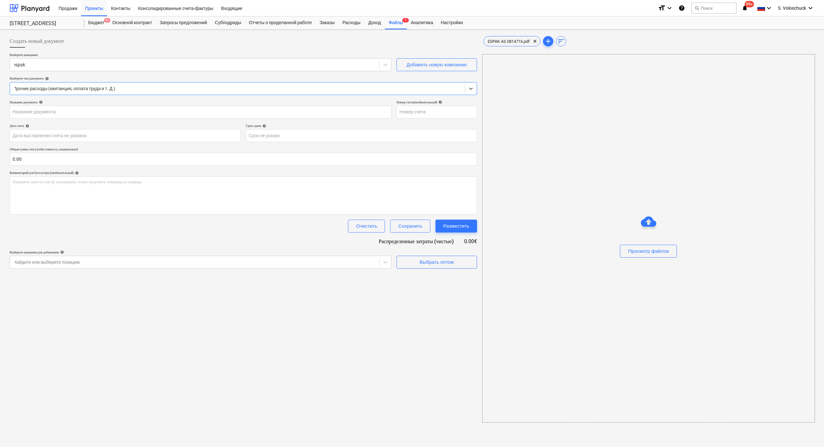
type input "0814716"
type input "[DATE]"
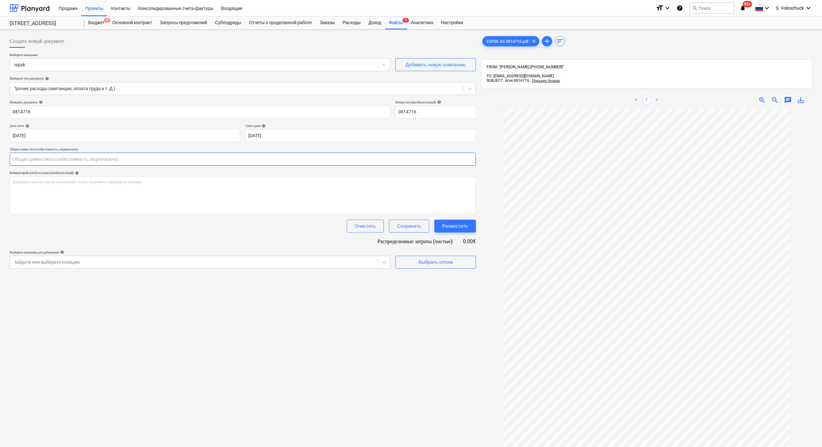
click at [35, 159] on input "text" at bounding box center [243, 159] width 466 height 13
type input "484.08"
click at [422, 246] on div "Создать новый документ Выберите компанию espak Добавить новую компанию Выберите…" at bounding box center [242, 286] width 471 height 508
click at [442, 246] on div "Создать новый документ Выберите компанию espak Добавить новую компанию Выберите…" at bounding box center [242, 286] width 471 height 508
click at [445, 246] on div "Выбрать оптом" at bounding box center [435, 278] width 34 height 8
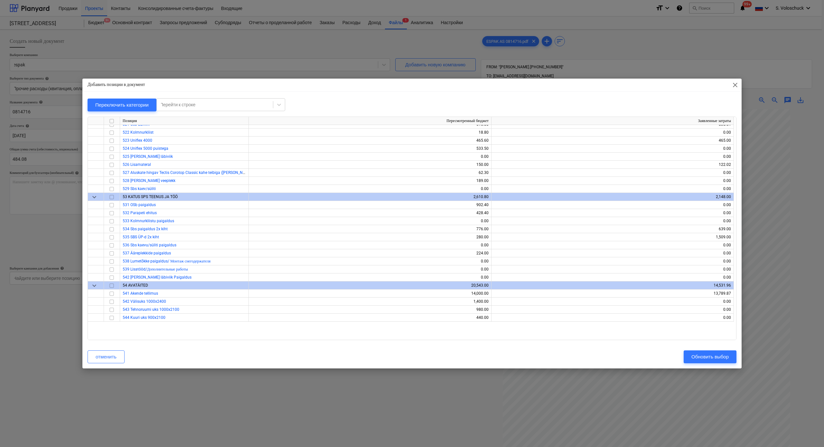
scroll to position [907, 0]
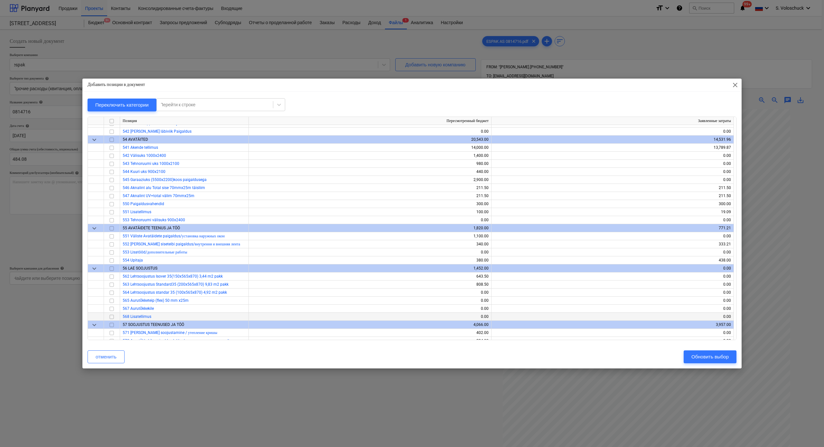
click at [112, 246] on input "checkbox" at bounding box center [112, 317] width 8 height 8
click at [463, 246] on button "Обновить выбор" at bounding box center [710, 356] width 53 height 13
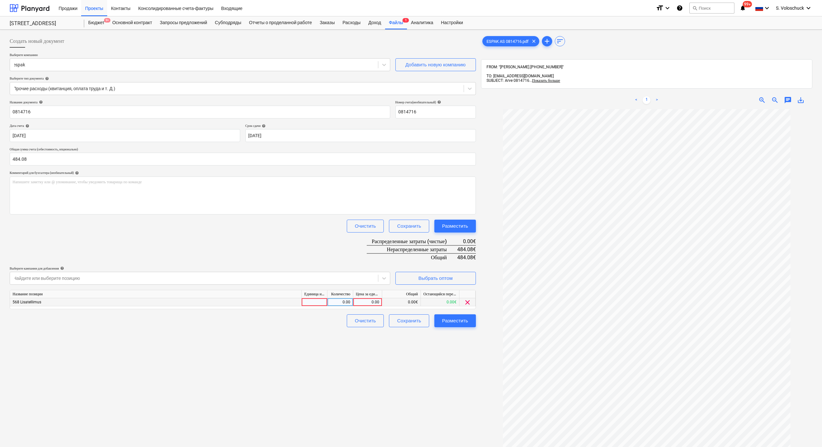
click at [368, 246] on div "0.00" at bounding box center [368, 302] width 24 height 8
type input "484.08"
click at [321, 246] on div "Создать новый документ Выберите компанию espak Добавить новую компанию Выберите…" at bounding box center [242, 286] width 471 height 508
click at [445, 246] on div "Разместить" at bounding box center [455, 321] width 26 height 8
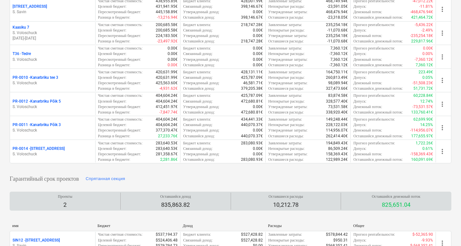
scroll to position [184, 0]
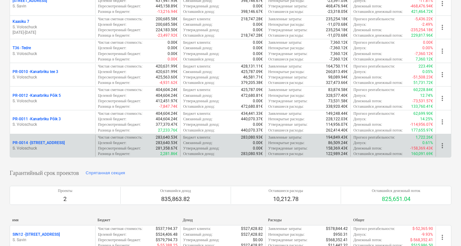
click at [58, 143] on div "PR-0014 - Luige tee 29" at bounding box center [53, 142] width 80 height 5
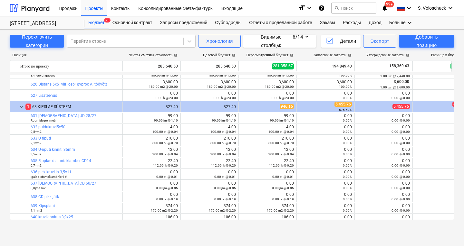
scroll to position [2068, 0]
